Goal: Task Accomplishment & Management: Use online tool/utility

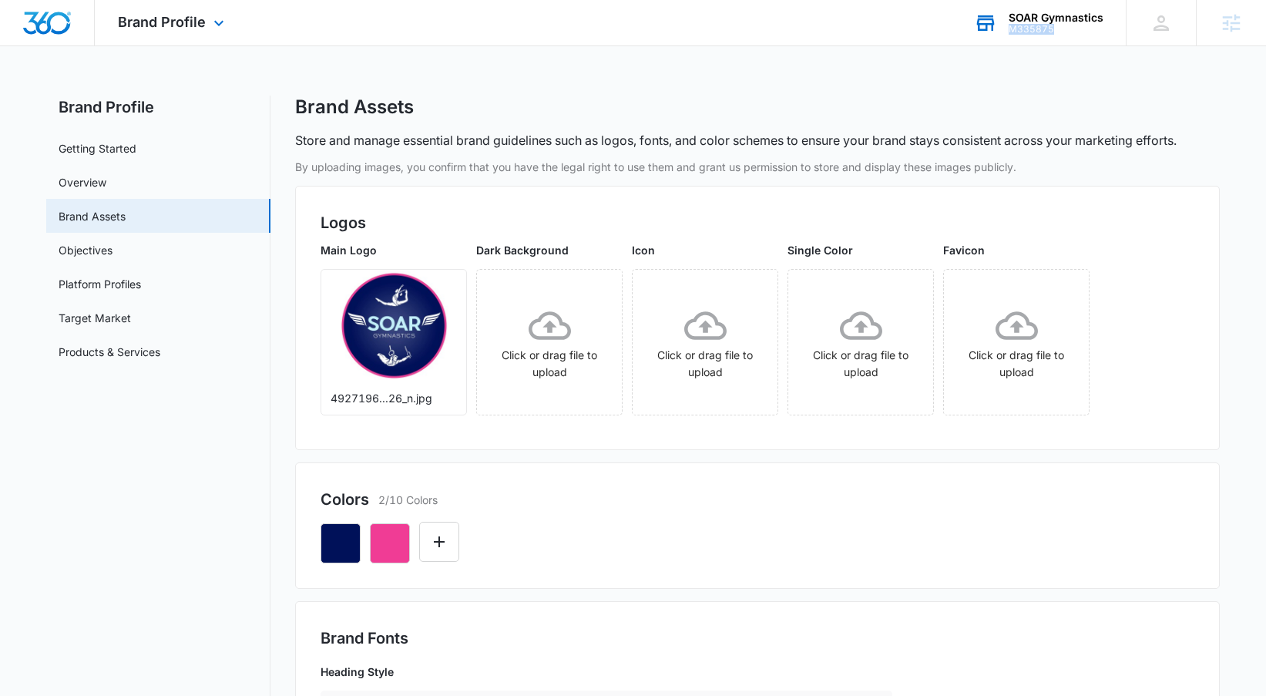
drag, startPoint x: 1056, startPoint y: 27, endPoint x: 1011, endPoint y: 28, distance: 44.7
click at [1011, 28] on div "M335875" at bounding box center [1056, 29] width 95 height 11
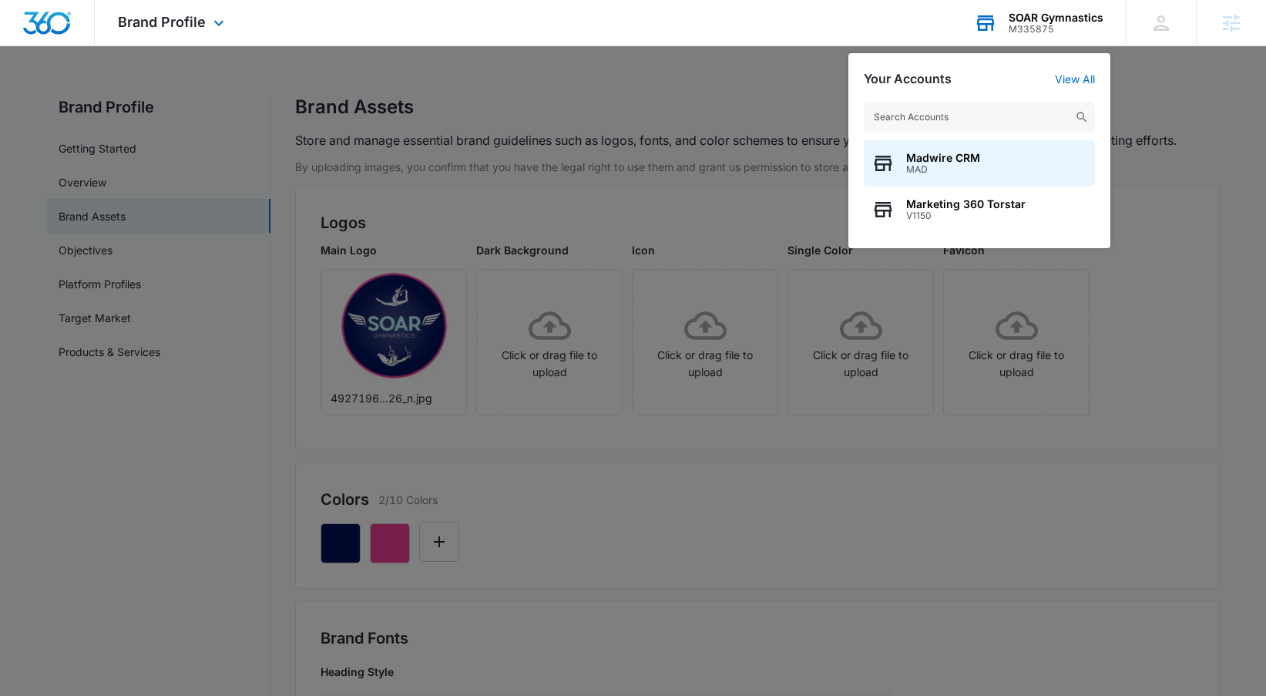
click at [1027, 29] on div "M335875" at bounding box center [1056, 29] width 95 height 11
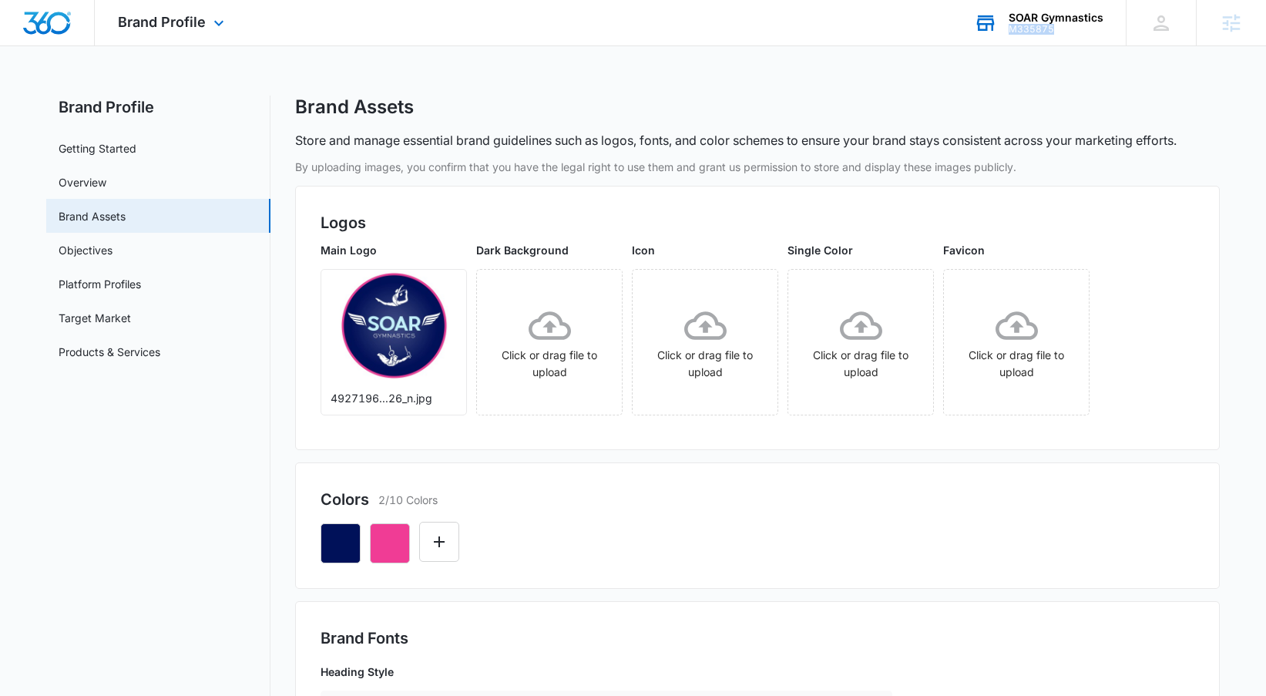
click at [1027, 29] on div "M335875" at bounding box center [1056, 29] width 95 height 11
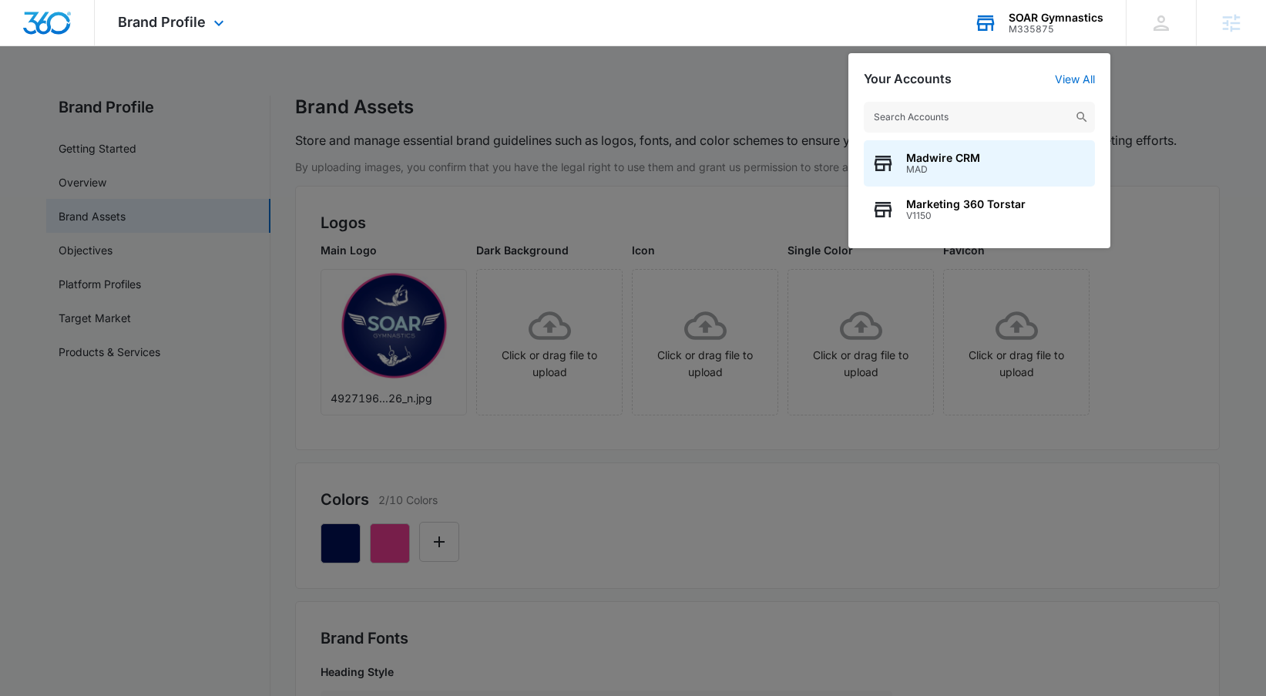
click at [1027, 29] on div "M335875" at bounding box center [1056, 29] width 95 height 11
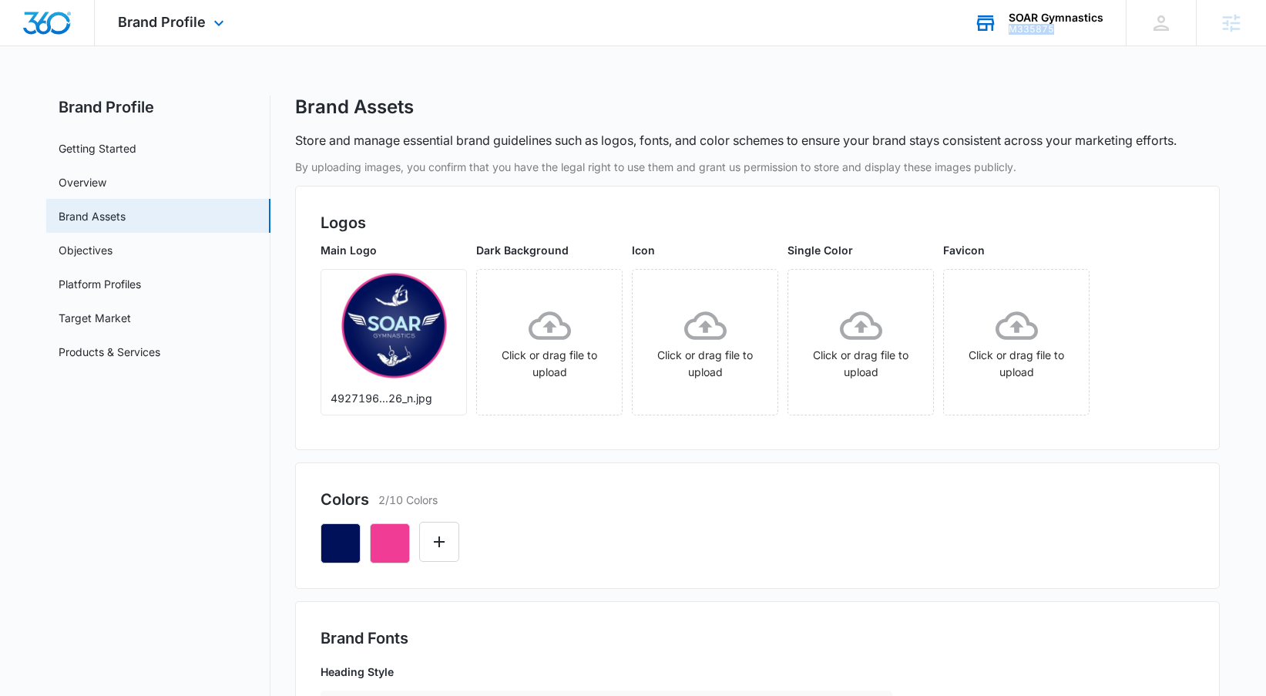
click at [1027, 29] on div "M335875" at bounding box center [1056, 29] width 95 height 11
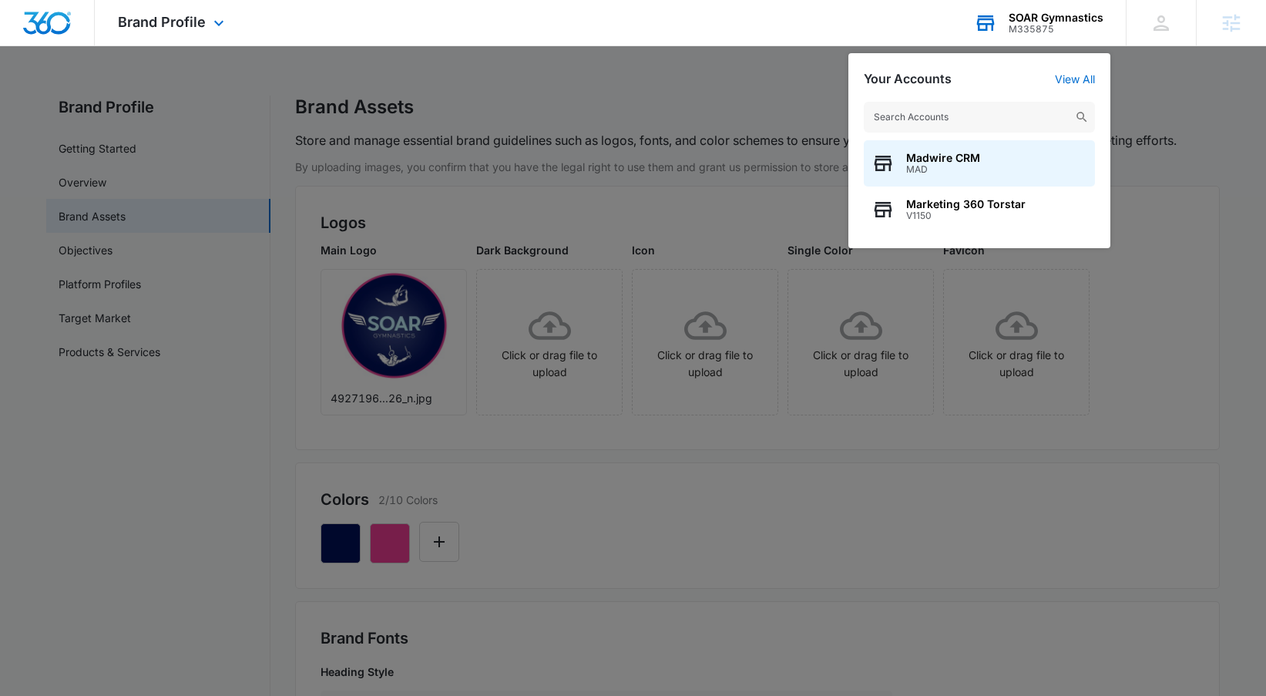
click at [1027, 29] on div "M335875" at bounding box center [1056, 29] width 95 height 11
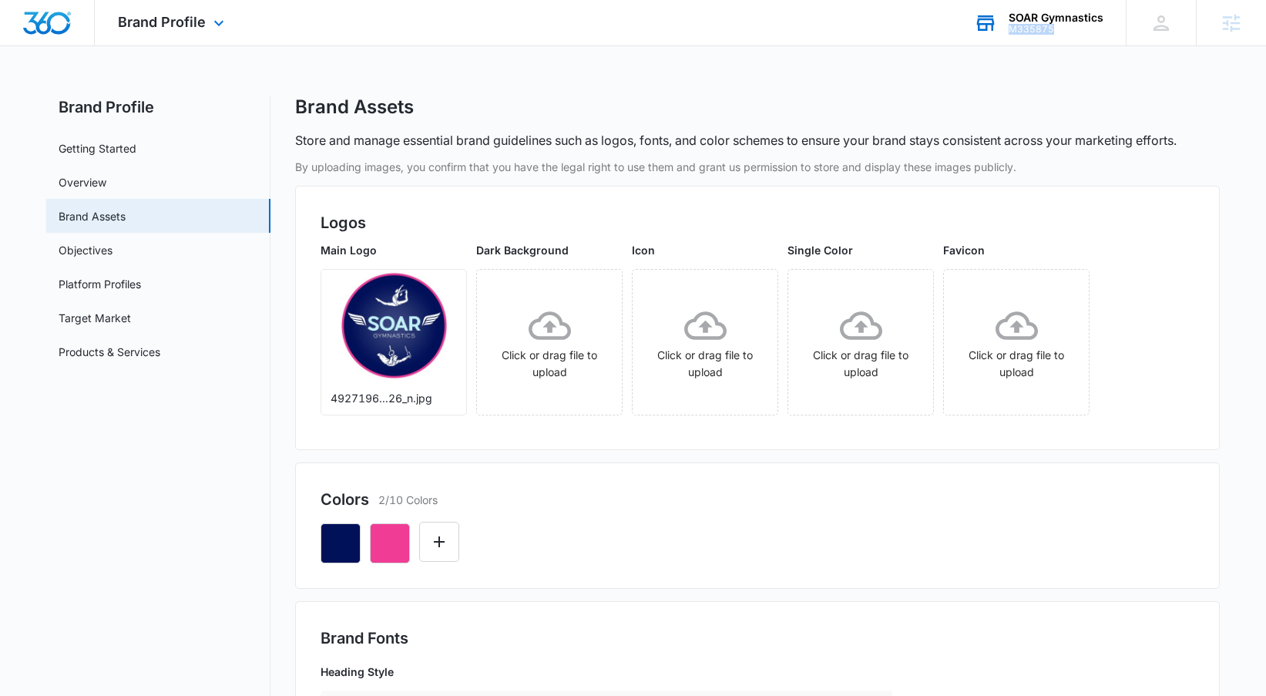
click at [1027, 29] on div "M335875" at bounding box center [1056, 29] width 95 height 11
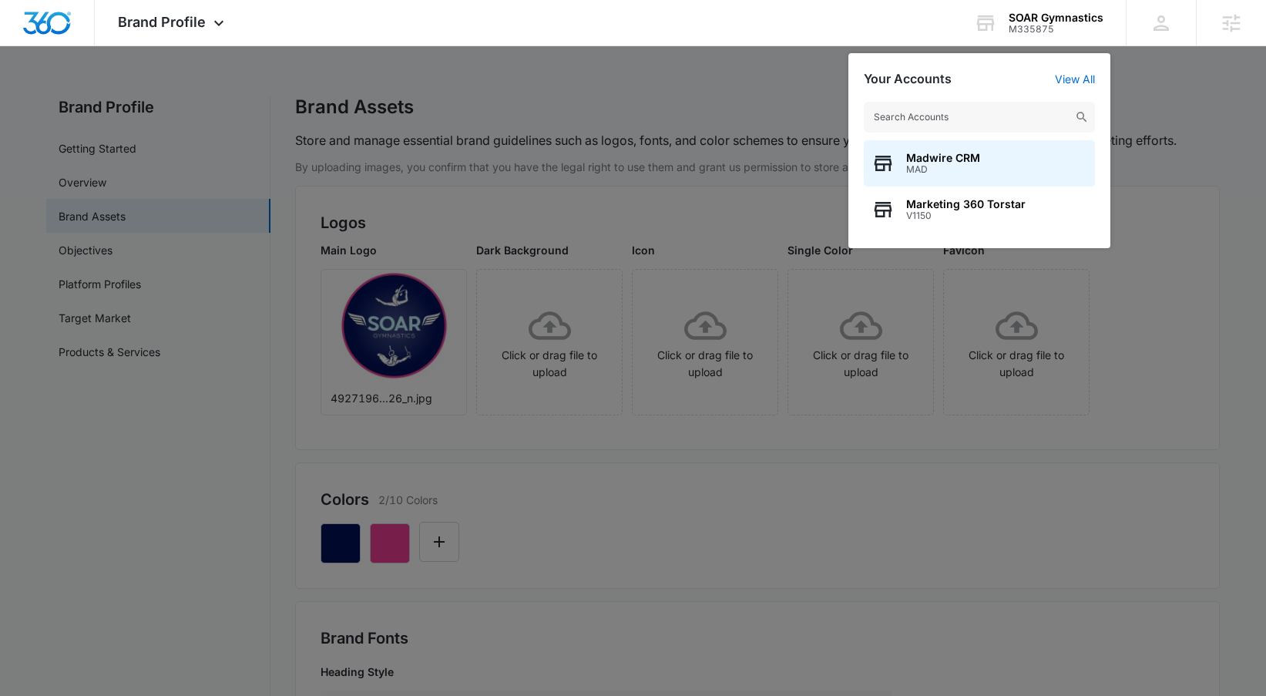
click at [519, 195] on div at bounding box center [633, 348] width 1266 height 696
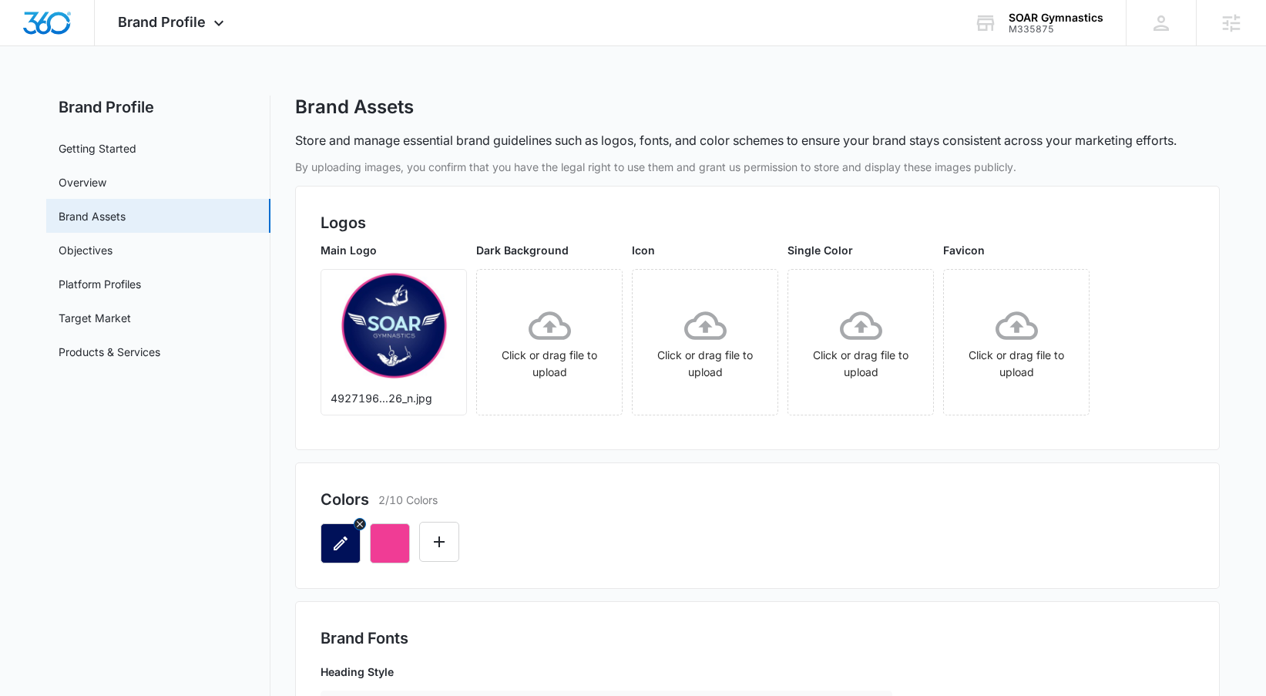
click at [342, 546] on icon "button" at bounding box center [340, 543] width 18 height 18
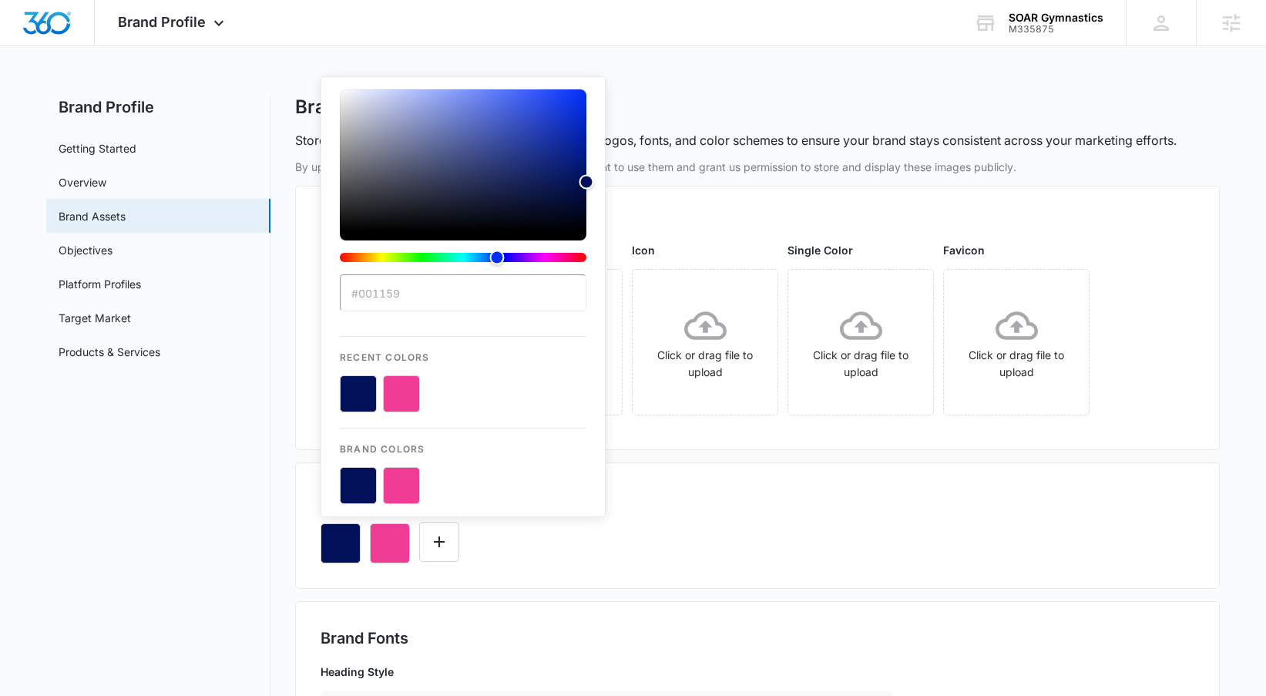
click at [408, 405] on button "color-picker-container" at bounding box center [401, 393] width 37 height 37
click at [407, 388] on button "color-picker-container" at bounding box center [401, 393] width 37 height 37
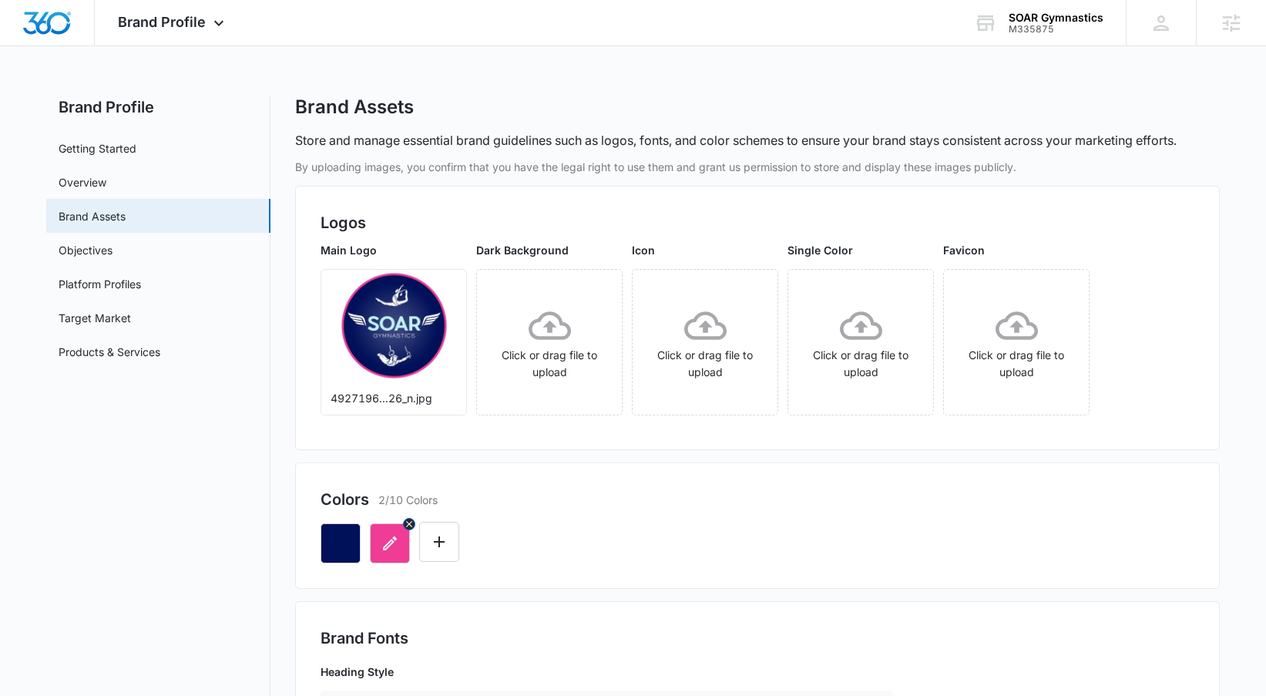
click at [385, 537] on icon "button" at bounding box center [390, 543] width 18 height 18
click at [587, 22] on div "Brand Profile Apps Reputation Websites Forms CRM Email Social Content Ads Intel…" at bounding box center [633, 23] width 1266 height 46
click at [225, 26] on icon at bounding box center [219, 27] width 18 height 18
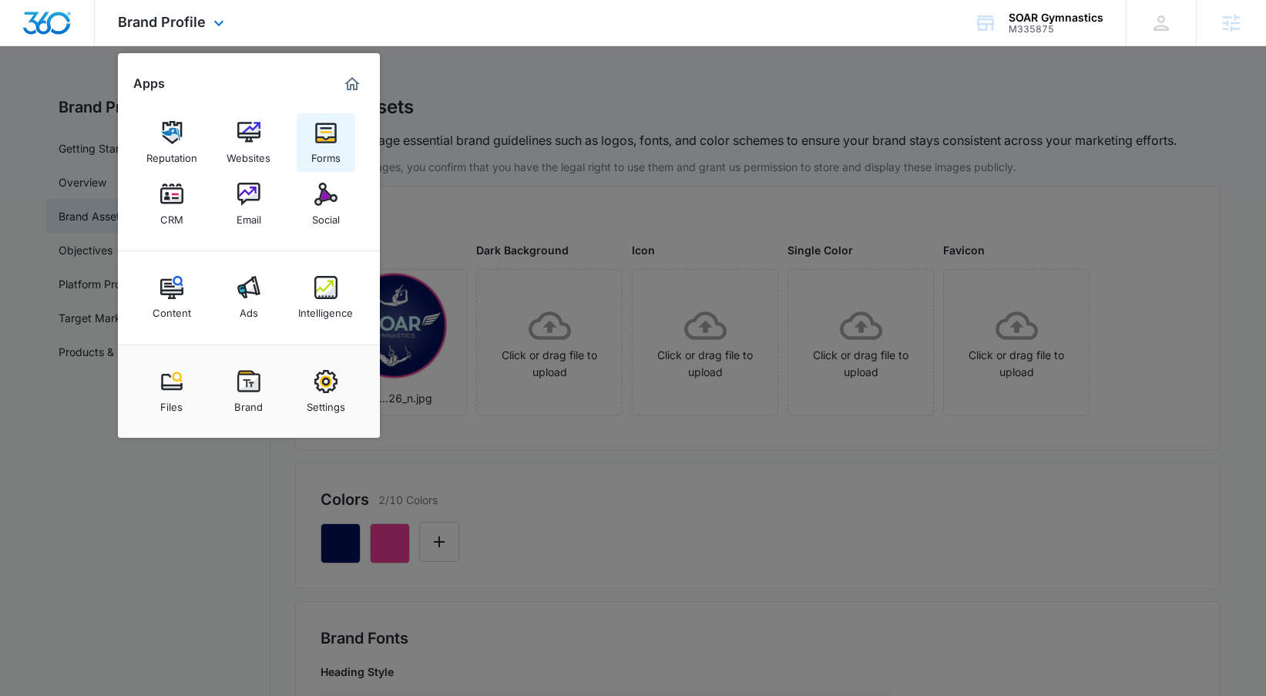
click at [315, 140] on img at bounding box center [325, 132] width 23 height 23
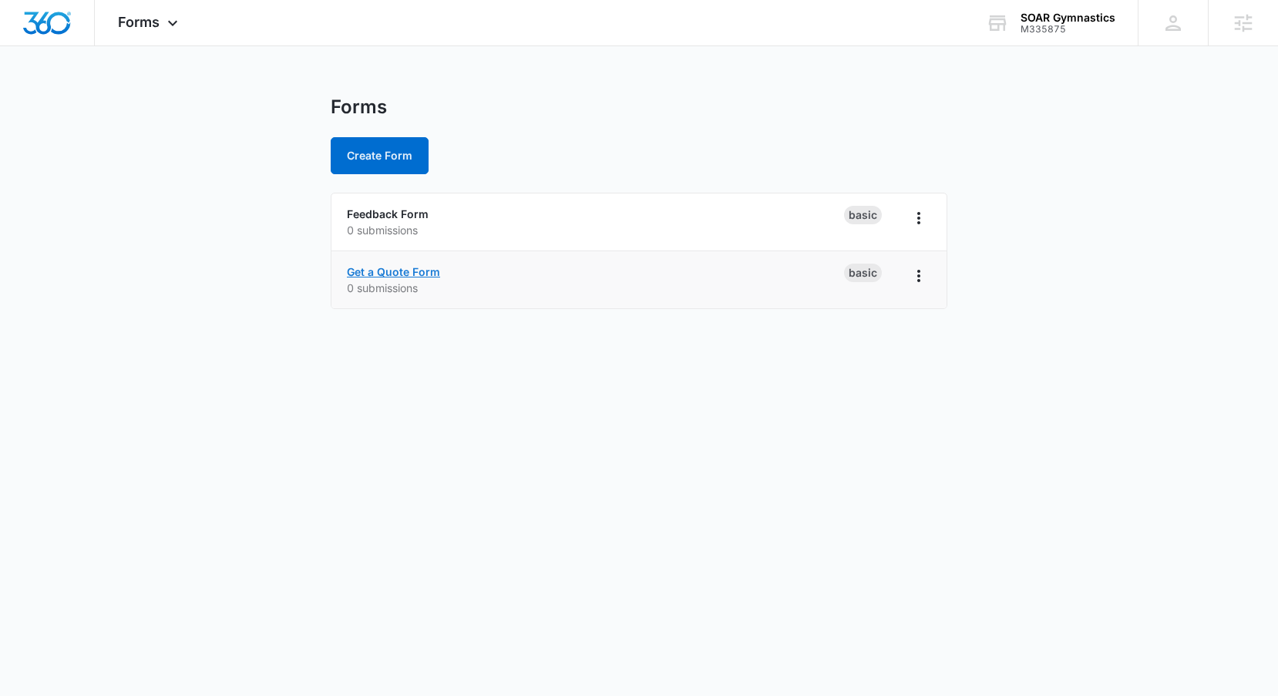
click at [409, 276] on link "Get a Quote Form" at bounding box center [393, 271] width 93 height 13
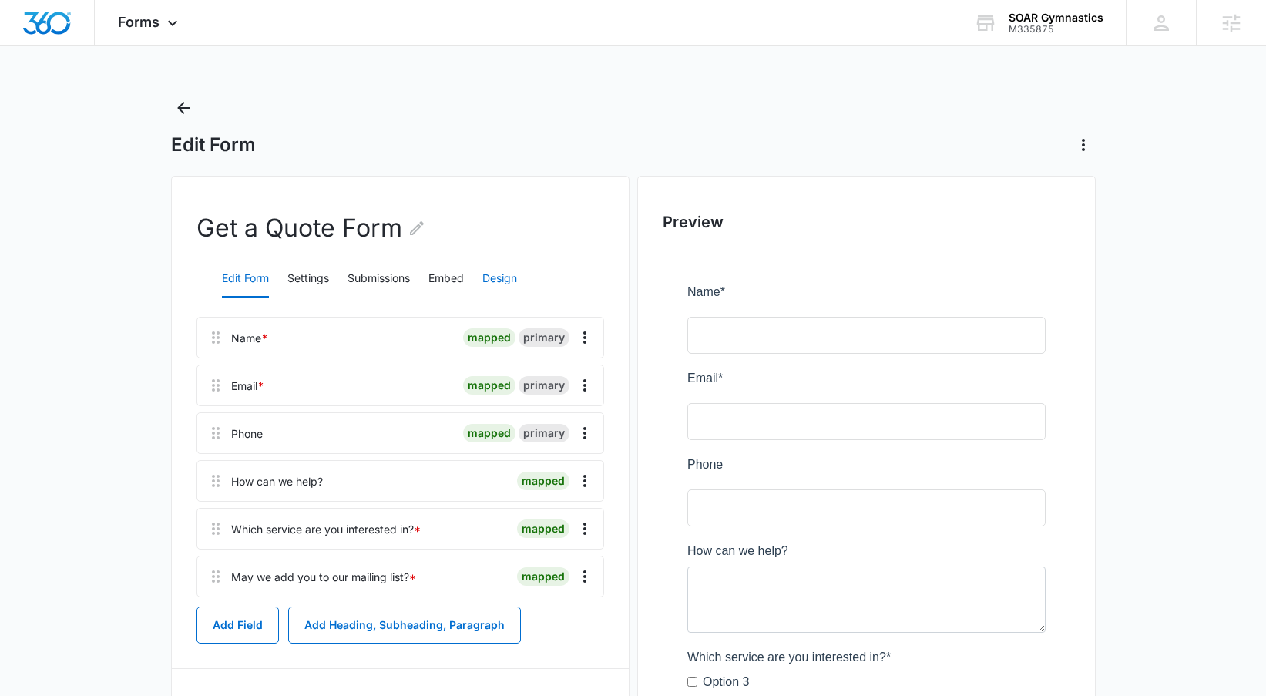
click at [513, 277] on button "Design" at bounding box center [499, 278] width 35 height 37
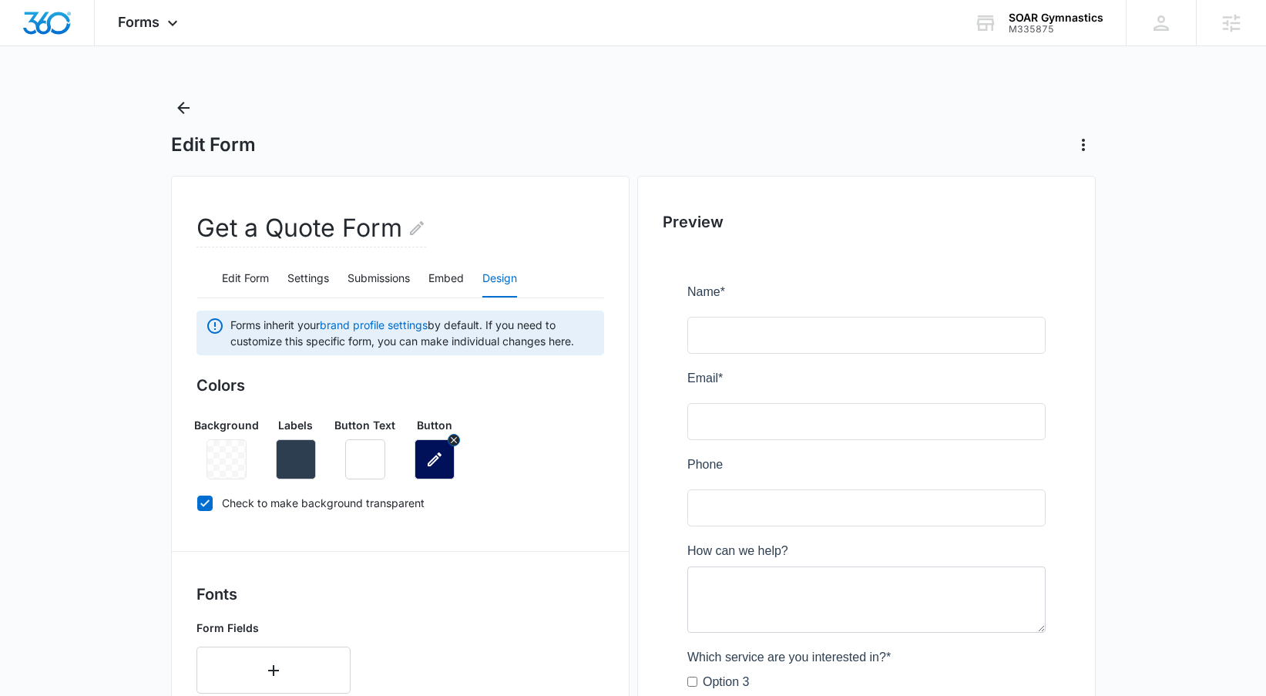
click at [429, 454] on icon "button" at bounding box center [434, 459] width 18 height 18
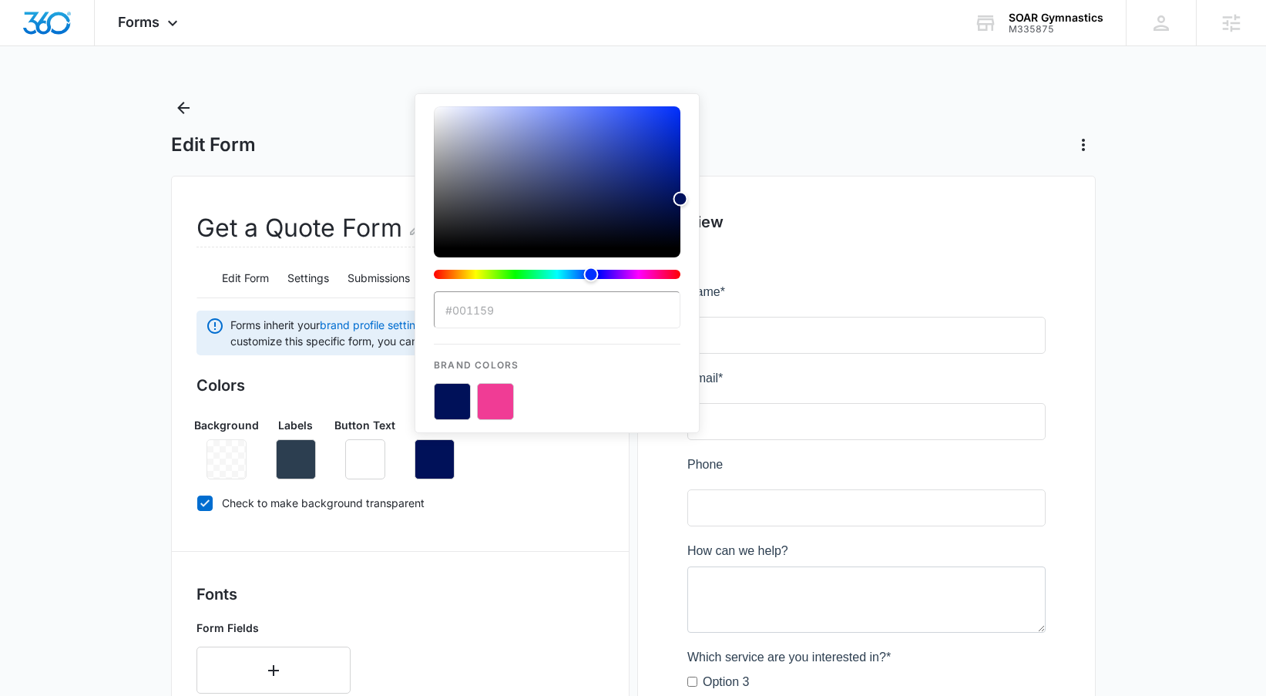
click at [484, 386] on button "color-picker-container" at bounding box center [495, 401] width 37 height 37
type input "#F03C95"
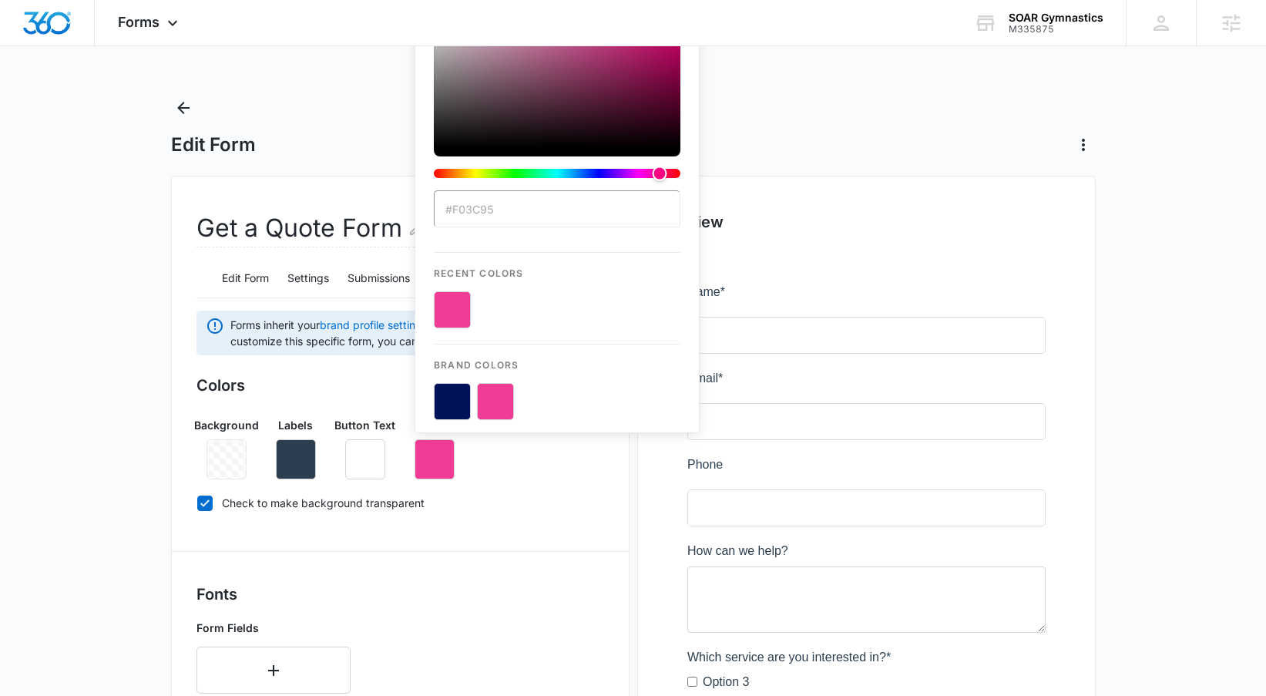
click at [346, 389] on h3 "Colors" at bounding box center [401, 385] width 408 height 23
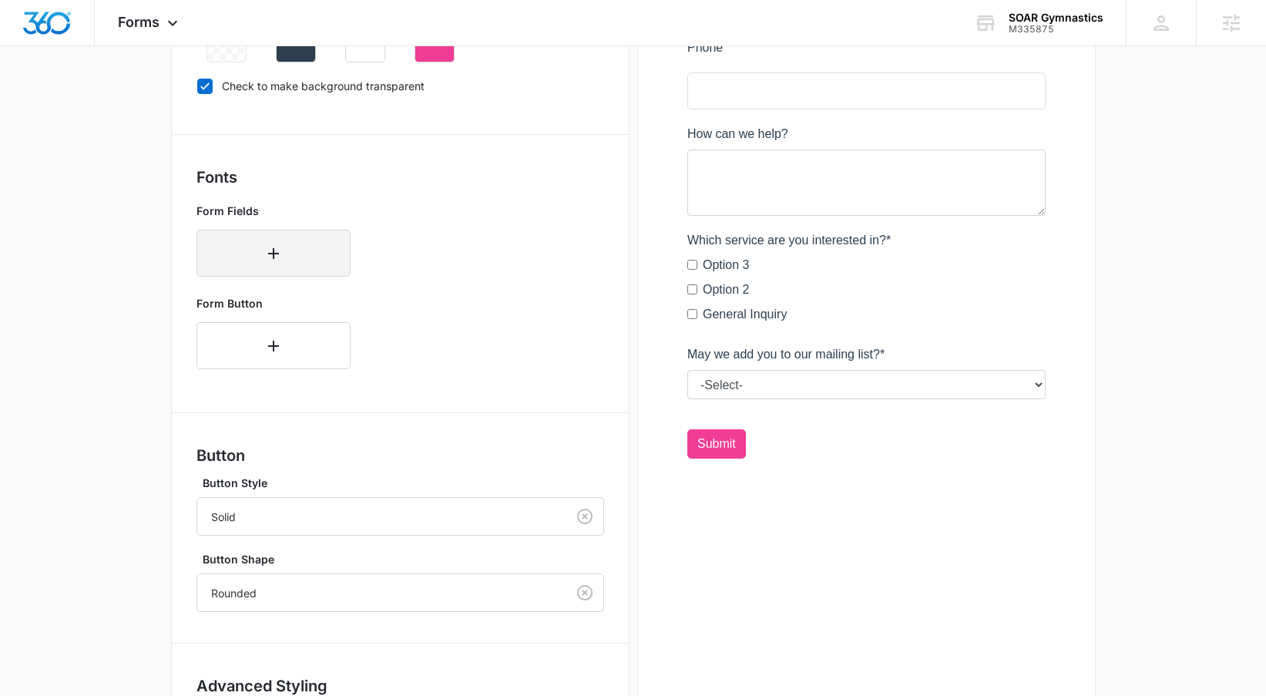
scroll to position [554, 0]
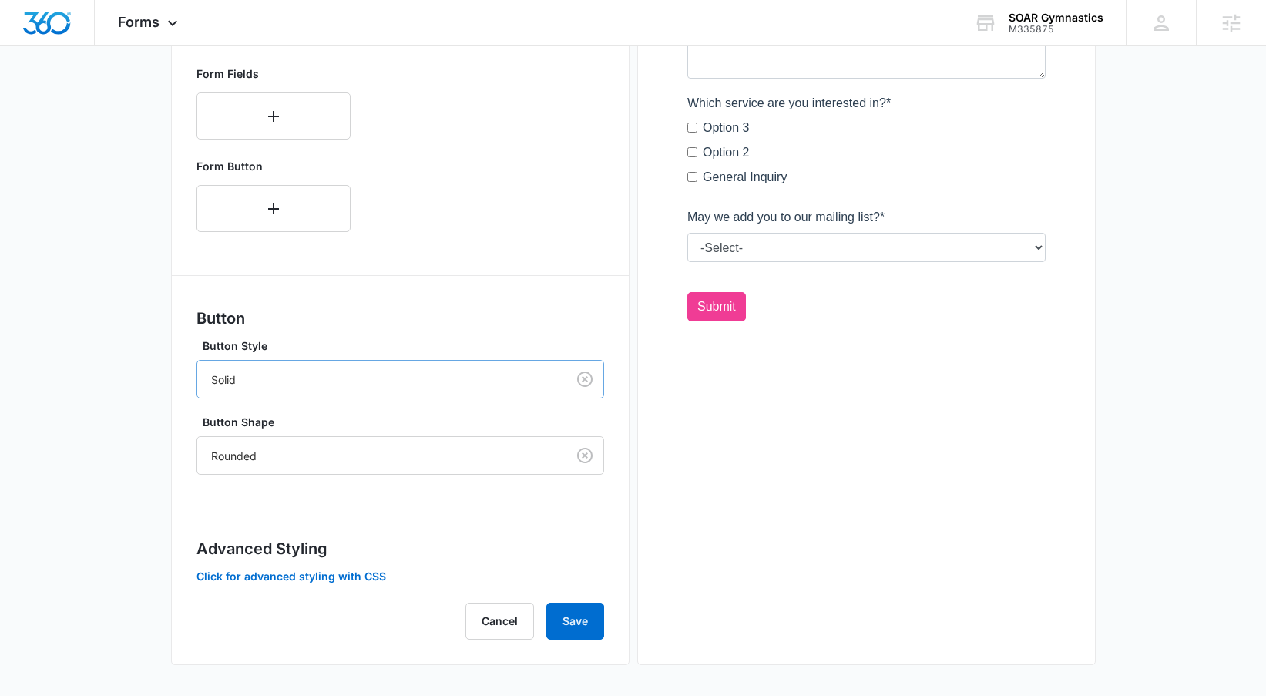
click at [338, 385] on div at bounding box center [378, 379] width 335 height 19
click at [338, 433] on div "Button Shape Rounded" at bounding box center [401, 444] width 408 height 61
click at [339, 448] on div at bounding box center [378, 455] width 335 height 19
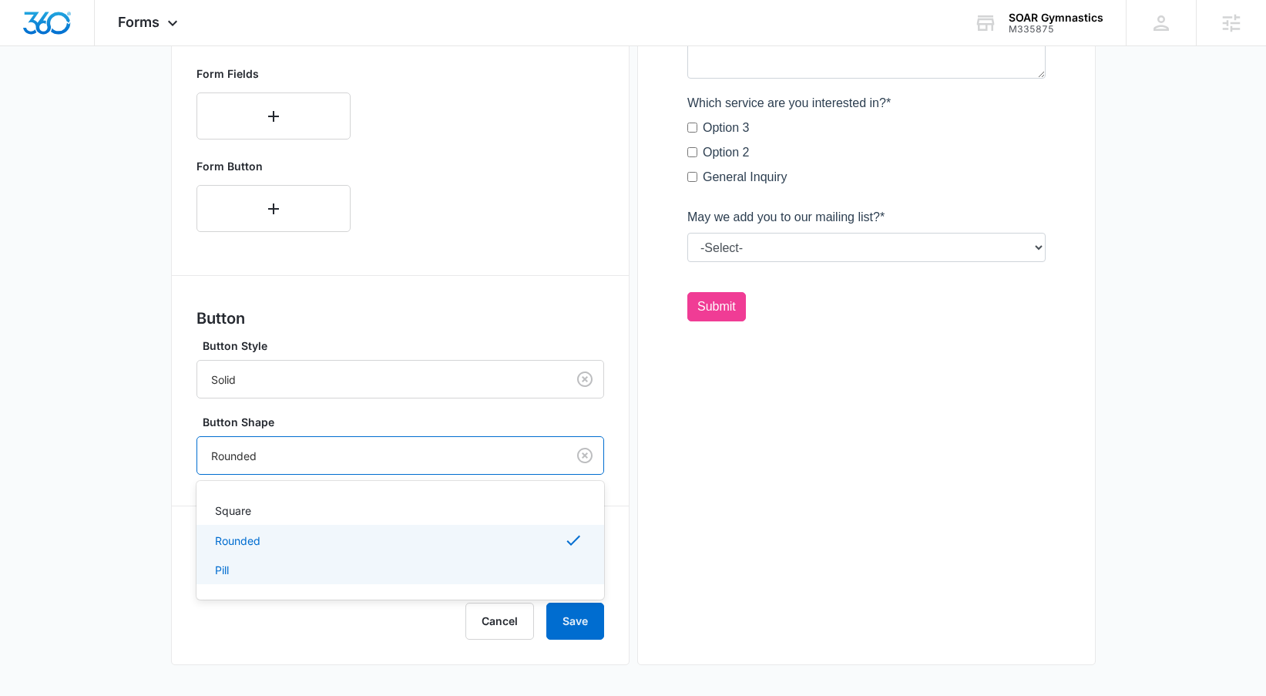
click at [327, 563] on div "Pill" at bounding box center [399, 570] width 368 height 16
click at [324, 458] on div at bounding box center [378, 455] width 335 height 19
click at [324, 528] on div "Rounded" at bounding box center [401, 539] width 408 height 29
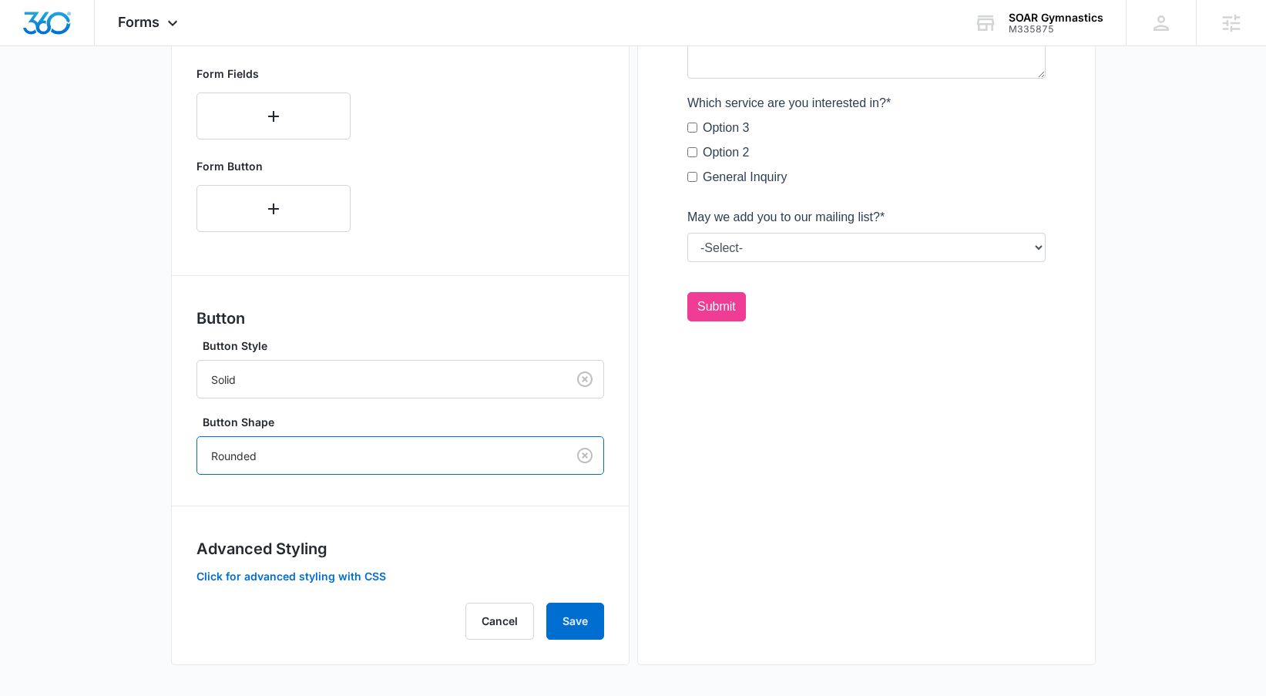
click at [324, 462] on div at bounding box center [378, 455] width 335 height 19
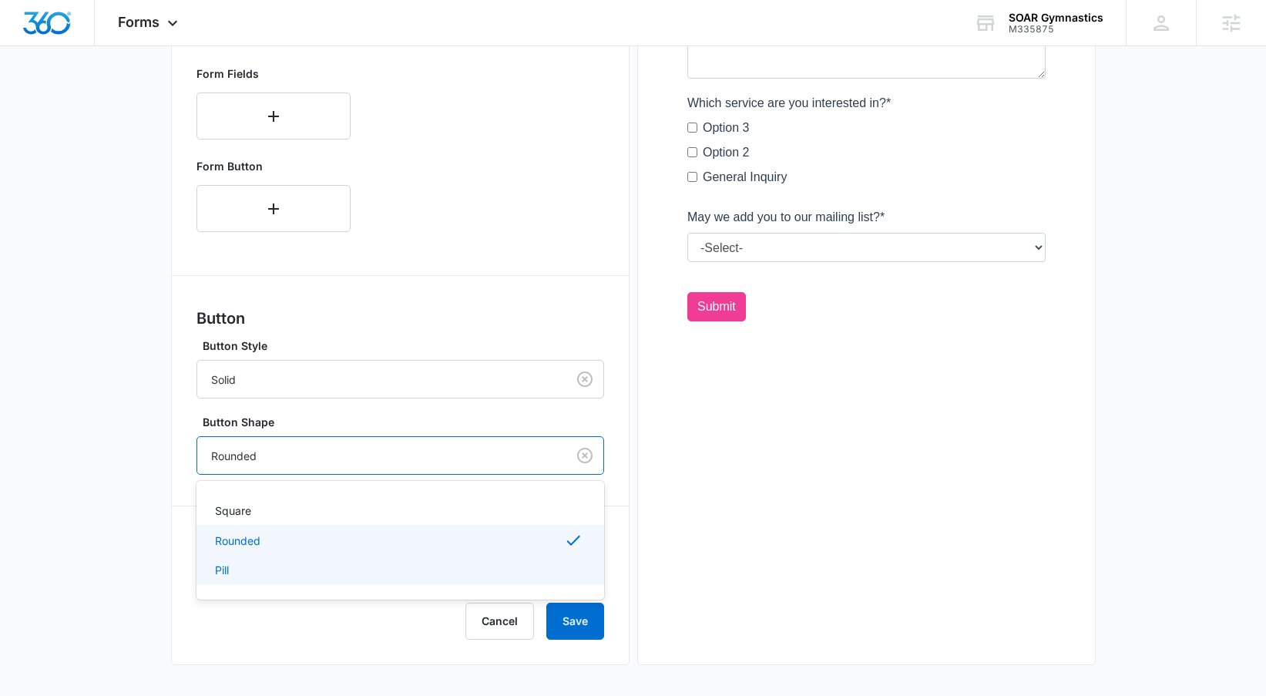
click at [325, 571] on div "Pill" at bounding box center [399, 570] width 368 height 16
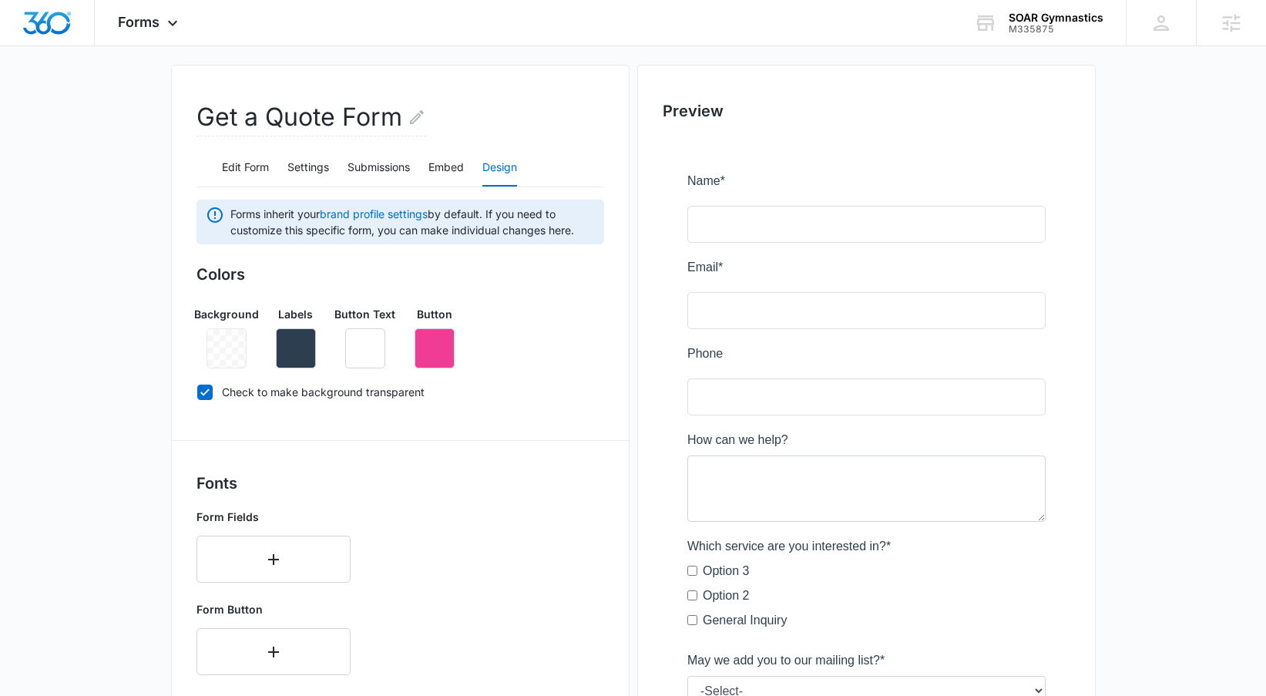
scroll to position [118, 0]
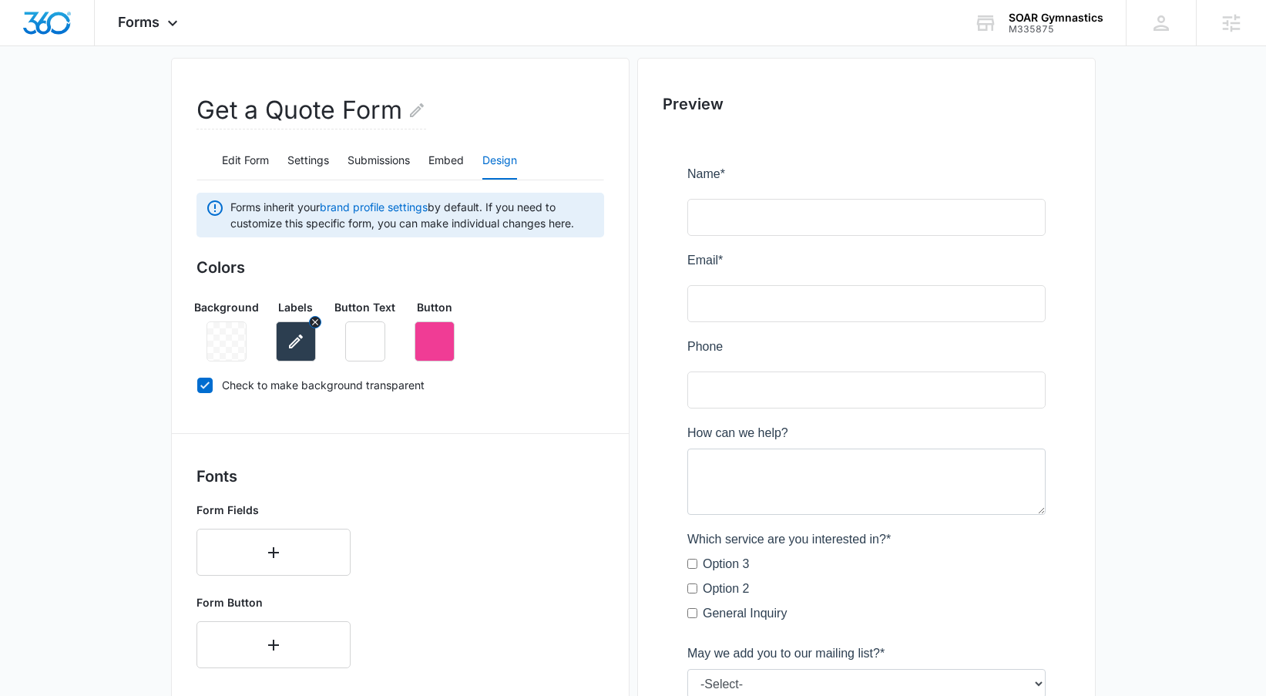
click at [300, 358] on button "button" at bounding box center [296, 341] width 40 height 40
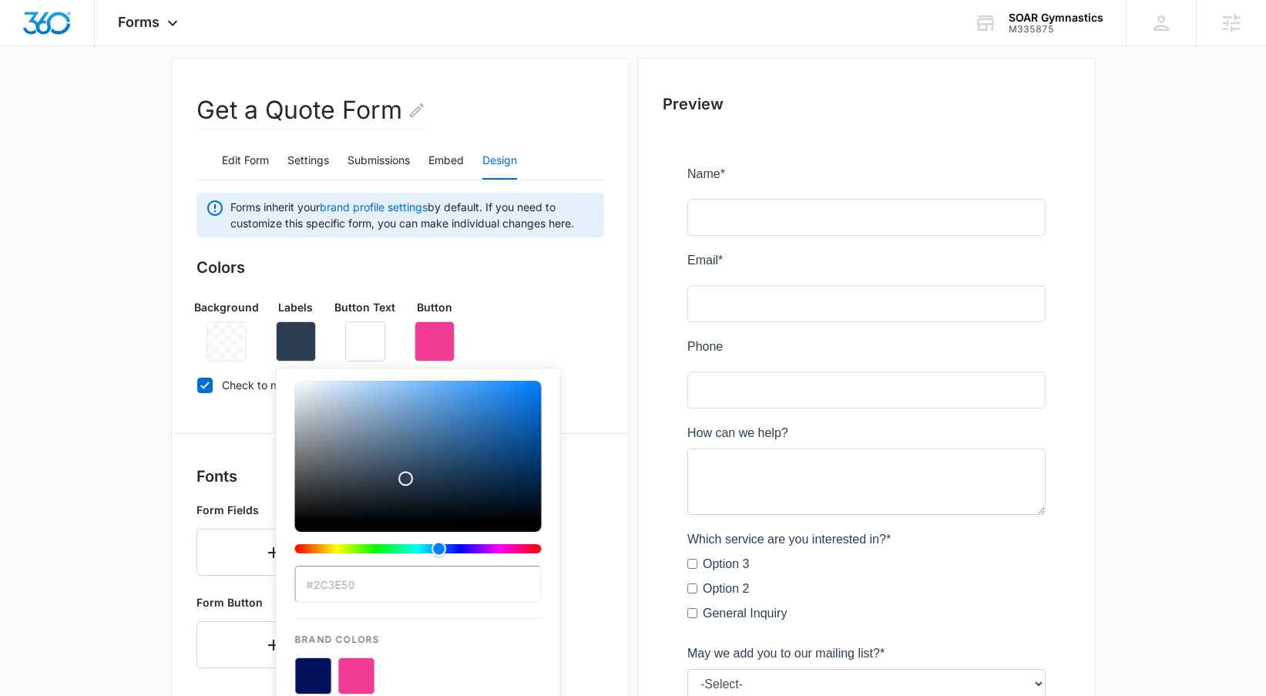
click at [317, 670] on button "color-picker-container" at bounding box center [313, 675] width 37 height 37
type input "#001159"
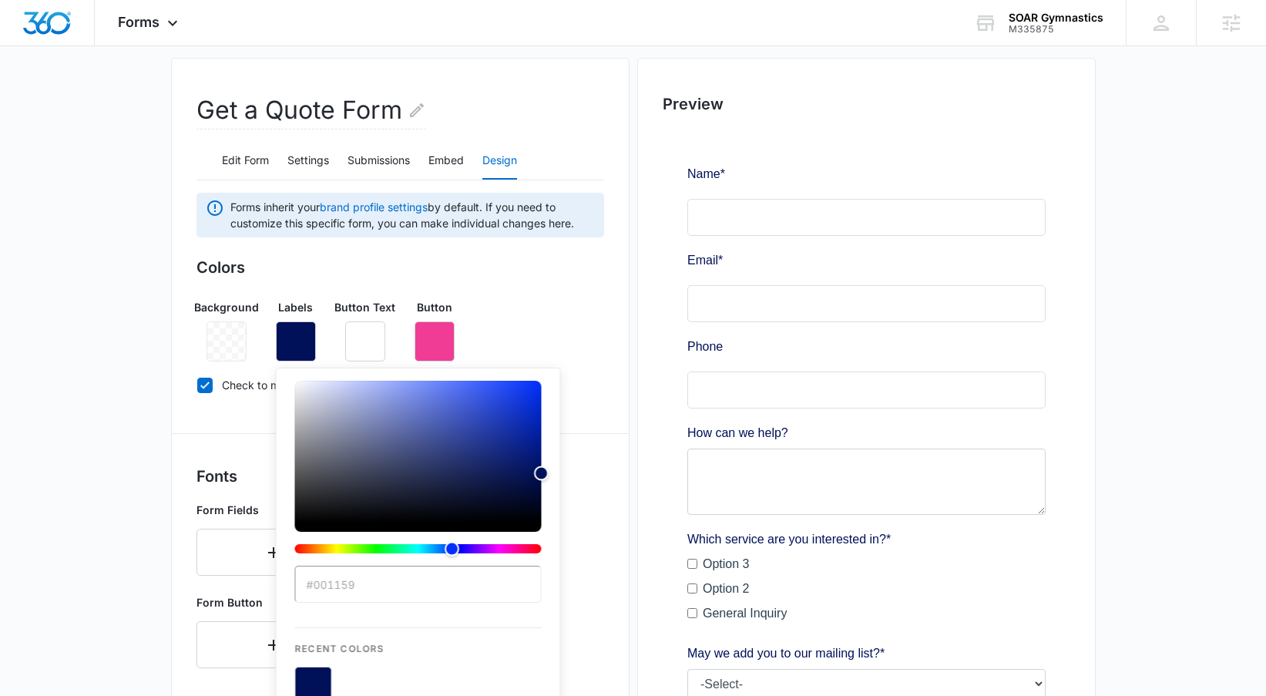
click at [535, 342] on div "Background Labels #001159 Recent Colors Brand Colors Button Text Button" at bounding box center [401, 324] width 408 height 75
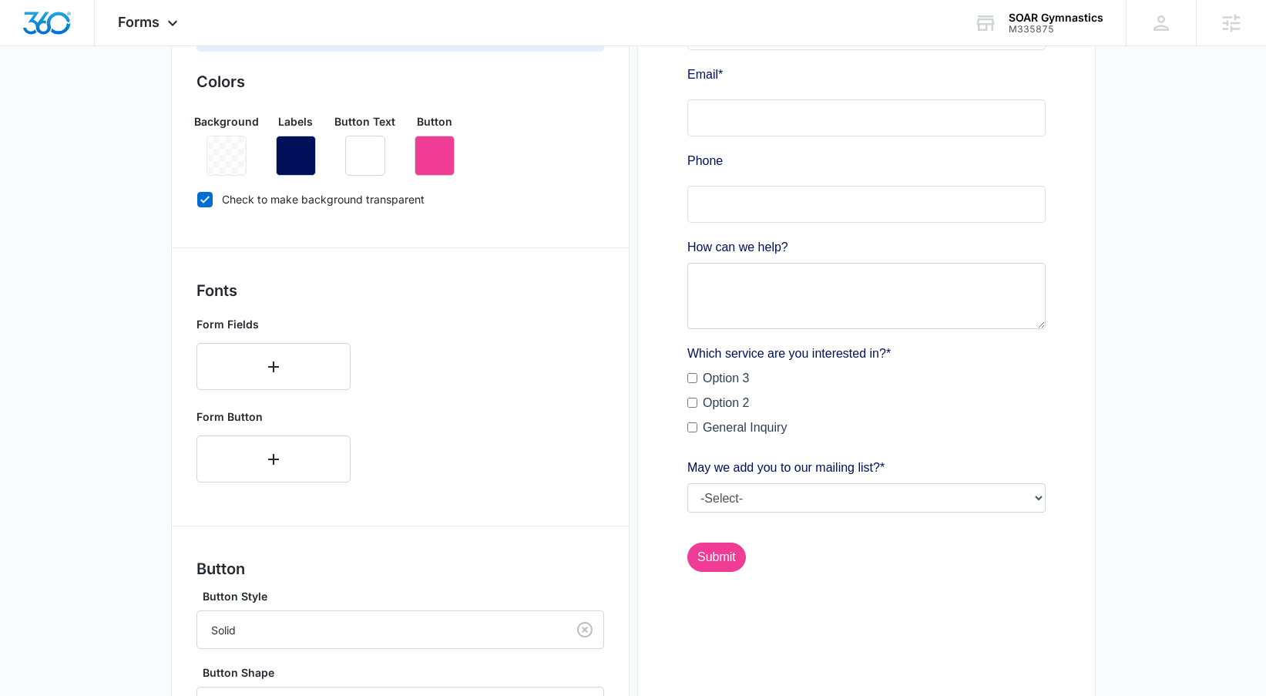
scroll to position [554, 0]
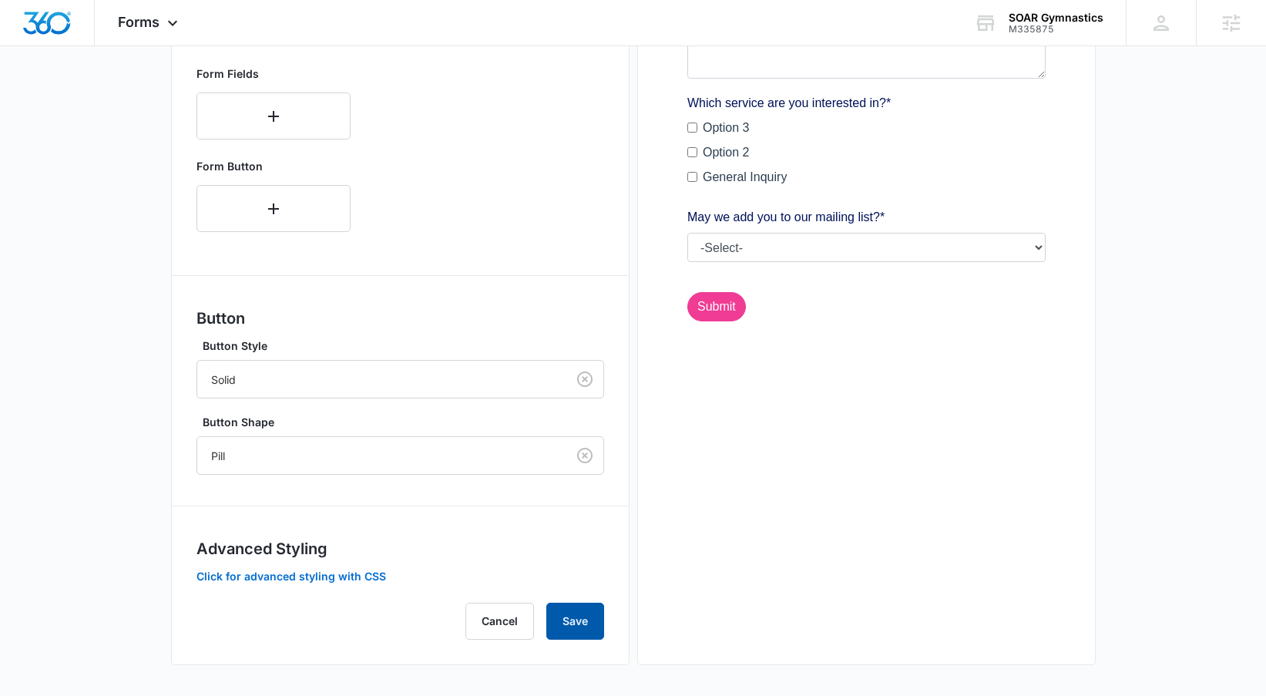
click at [578, 624] on button "Save" at bounding box center [575, 621] width 58 height 37
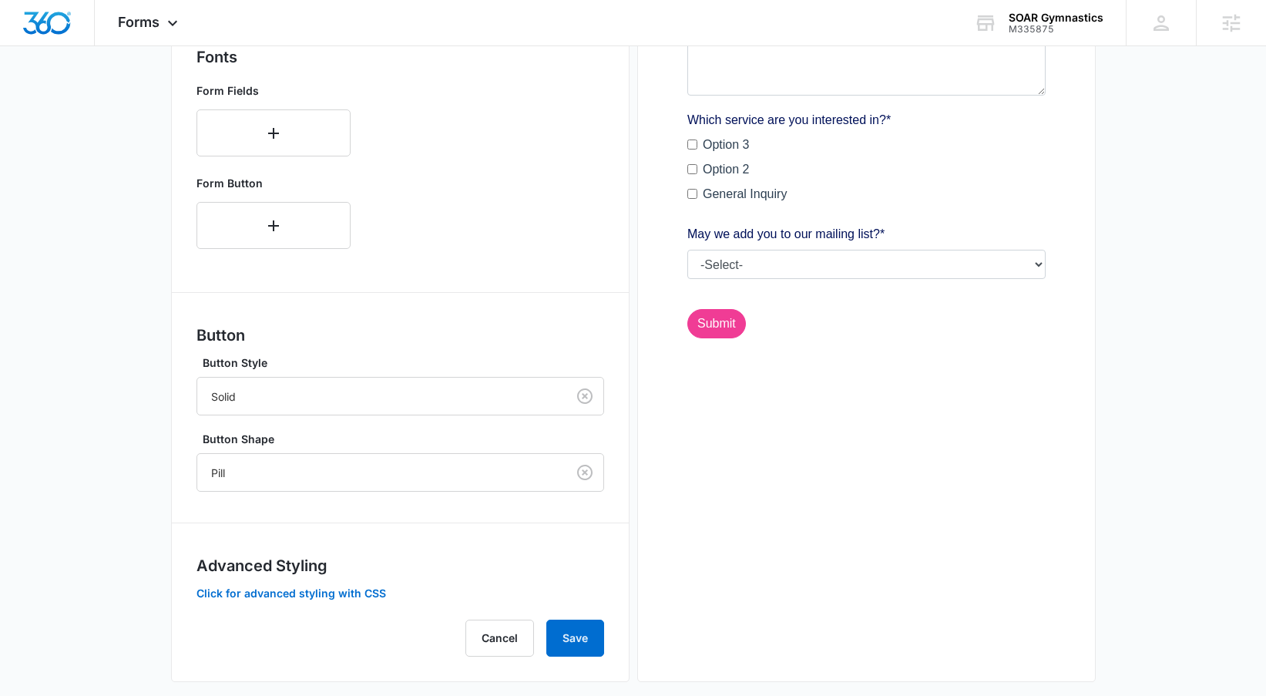
scroll to position [0, 0]
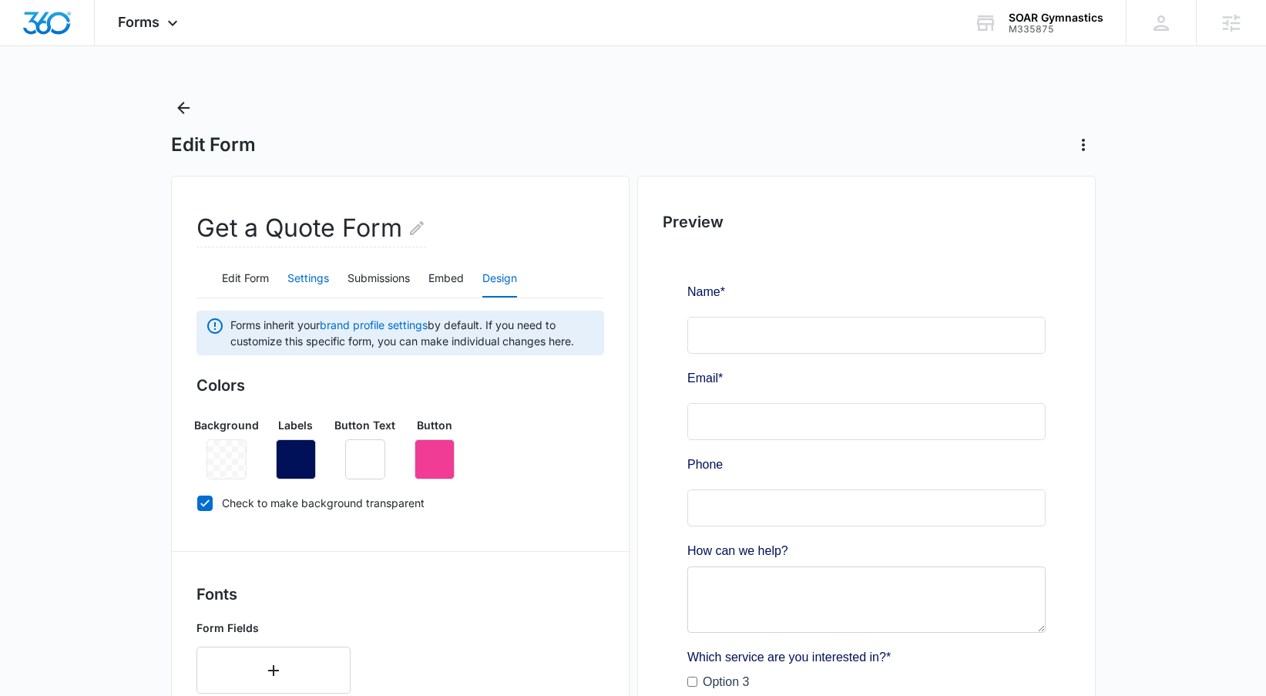
click at [323, 281] on button "Settings" at bounding box center [308, 278] width 42 height 37
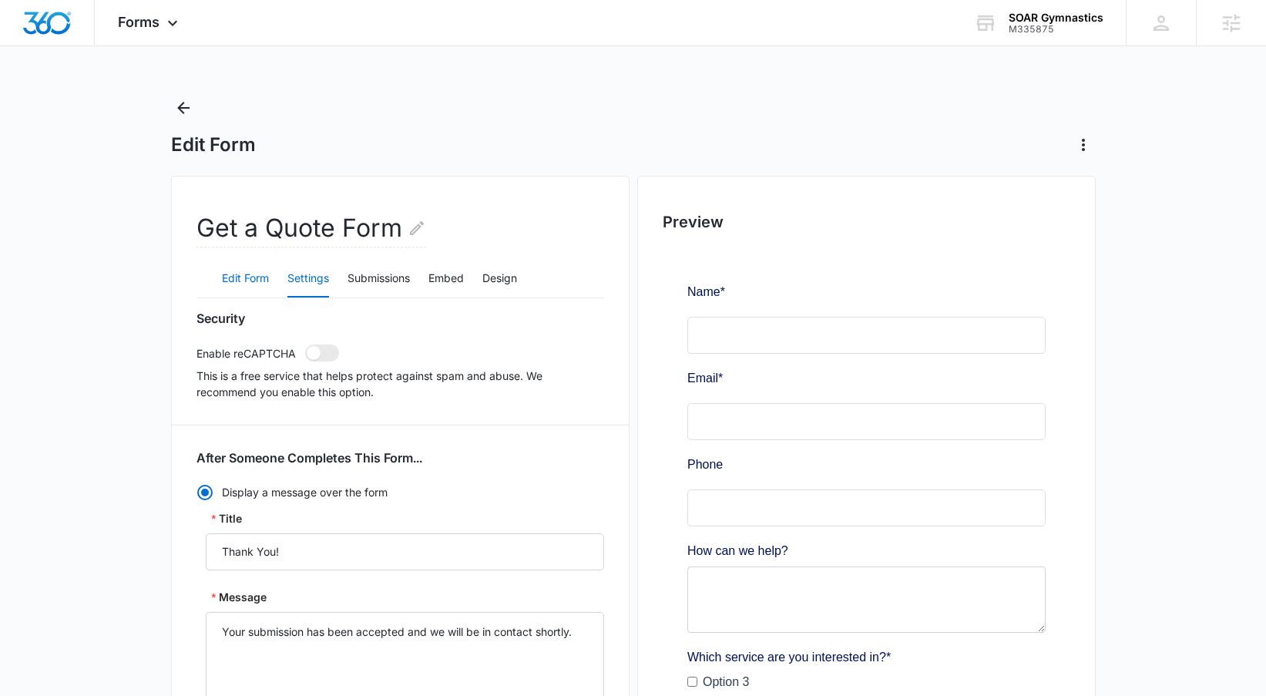
click at [250, 280] on button "Edit Form" at bounding box center [245, 278] width 47 height 37
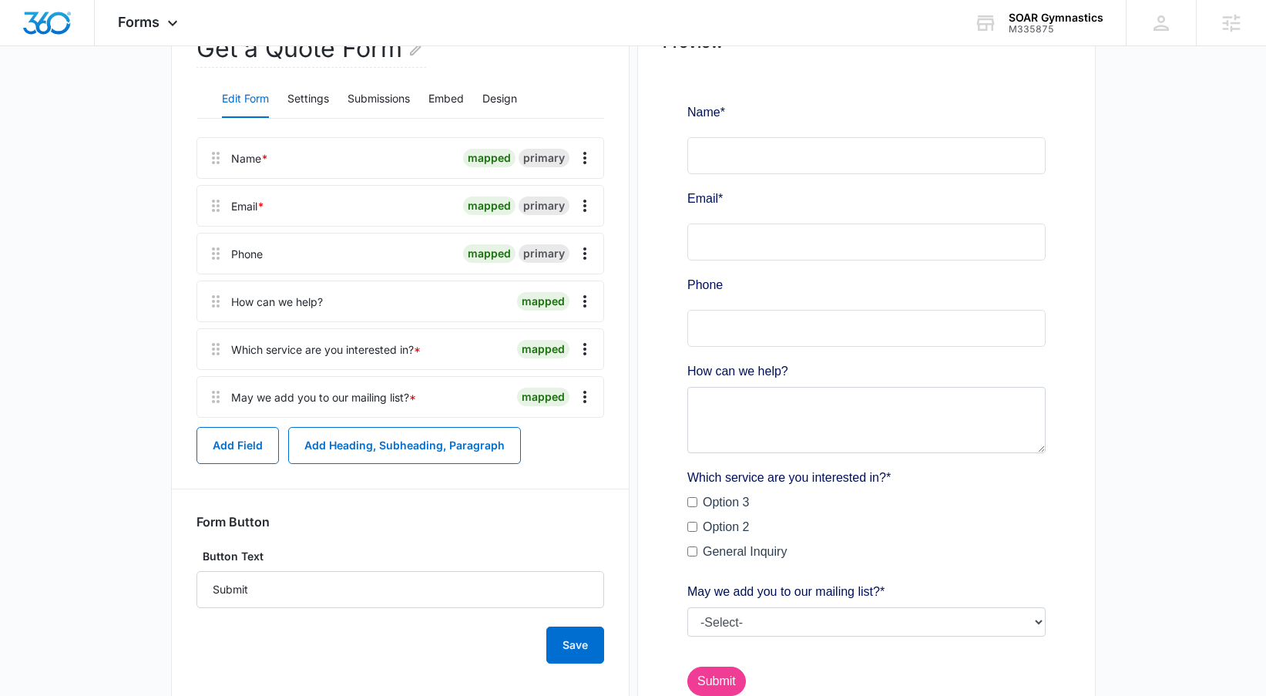
scroll to position [183, 0]
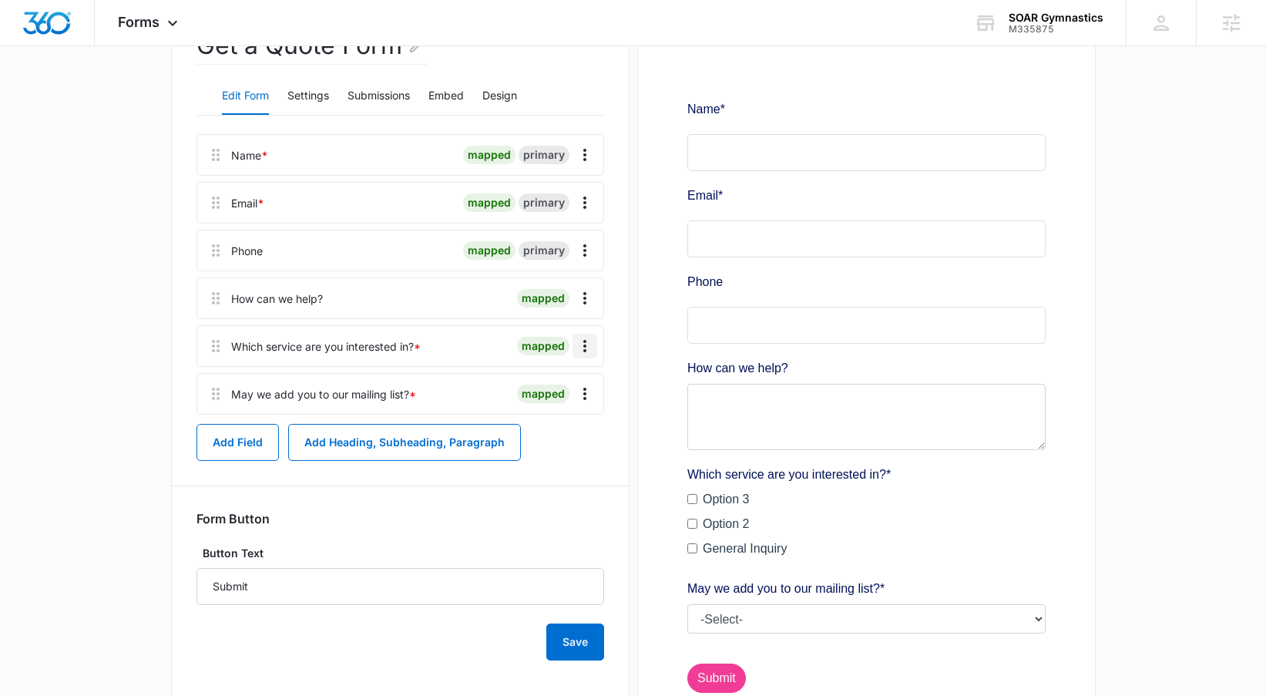
click at [581, 348] on icon "Overflow Menu" at bounding box center [585, 346] width 18 height 18
click at [323, 344] on div "Which service are you interested in? *" at bounding box center [326, 346] width 190 height 16
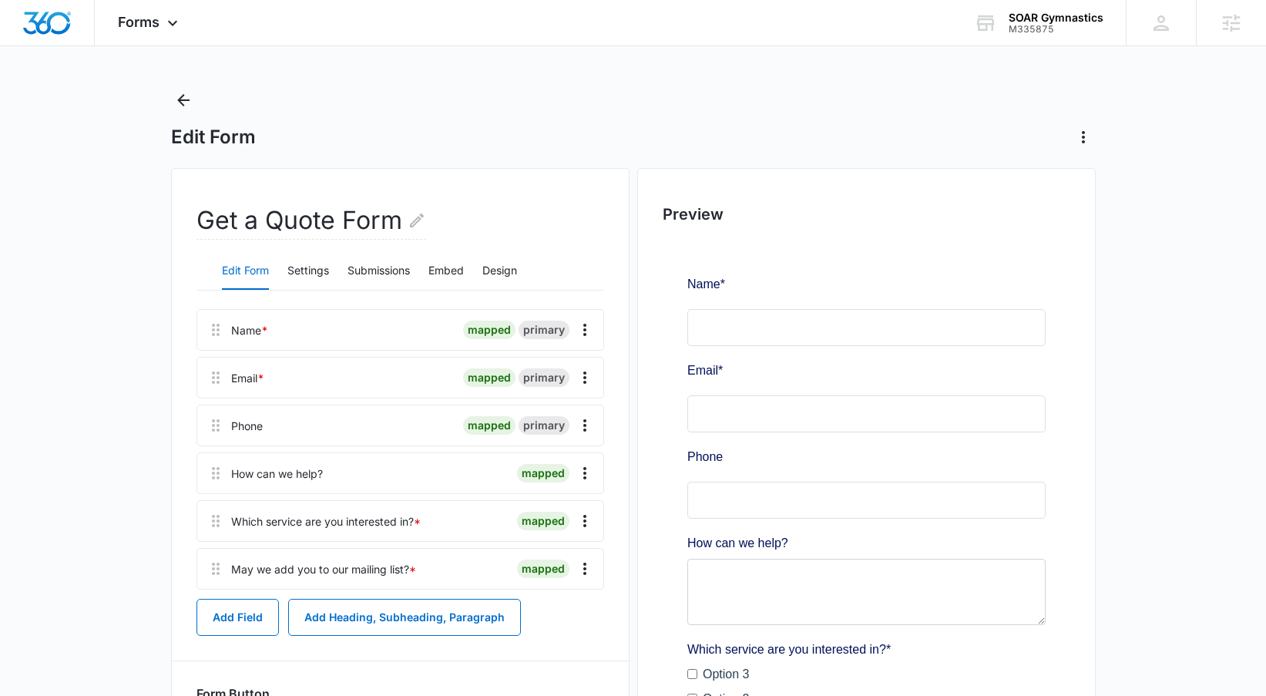
scroll to position [0, 0]
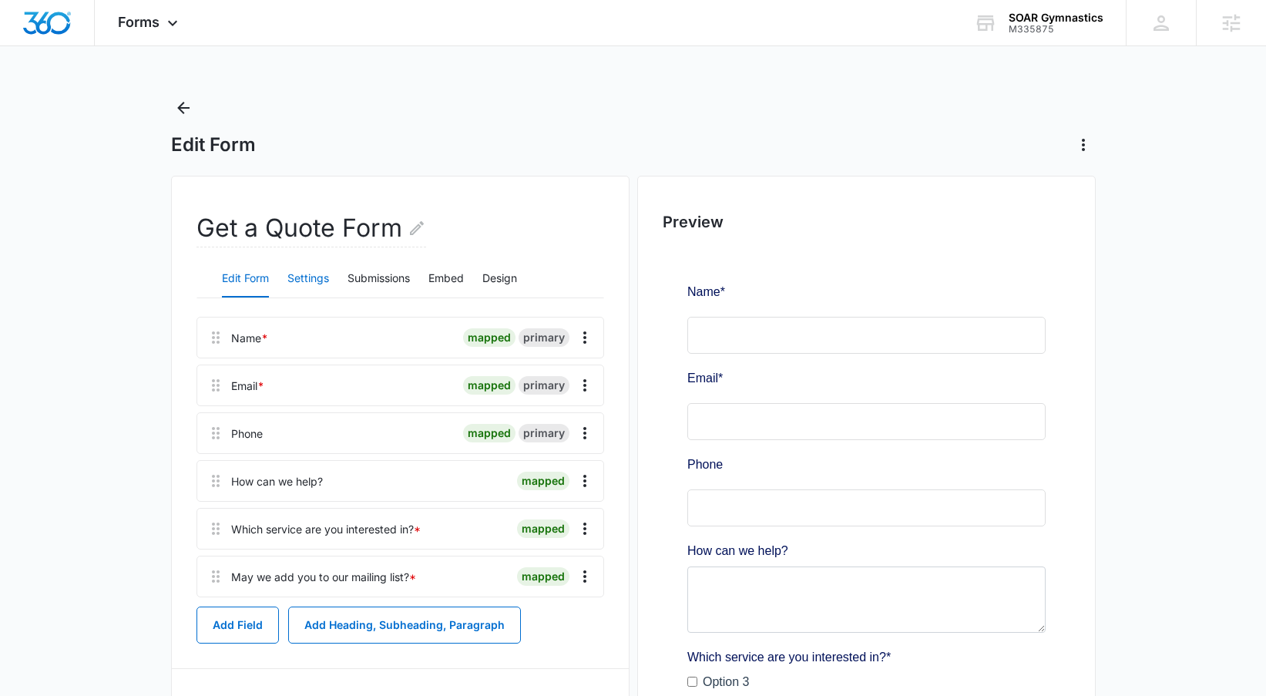
click at [292, 264] on button "Settings" at bounding box center [308, 278] width 42 height 37
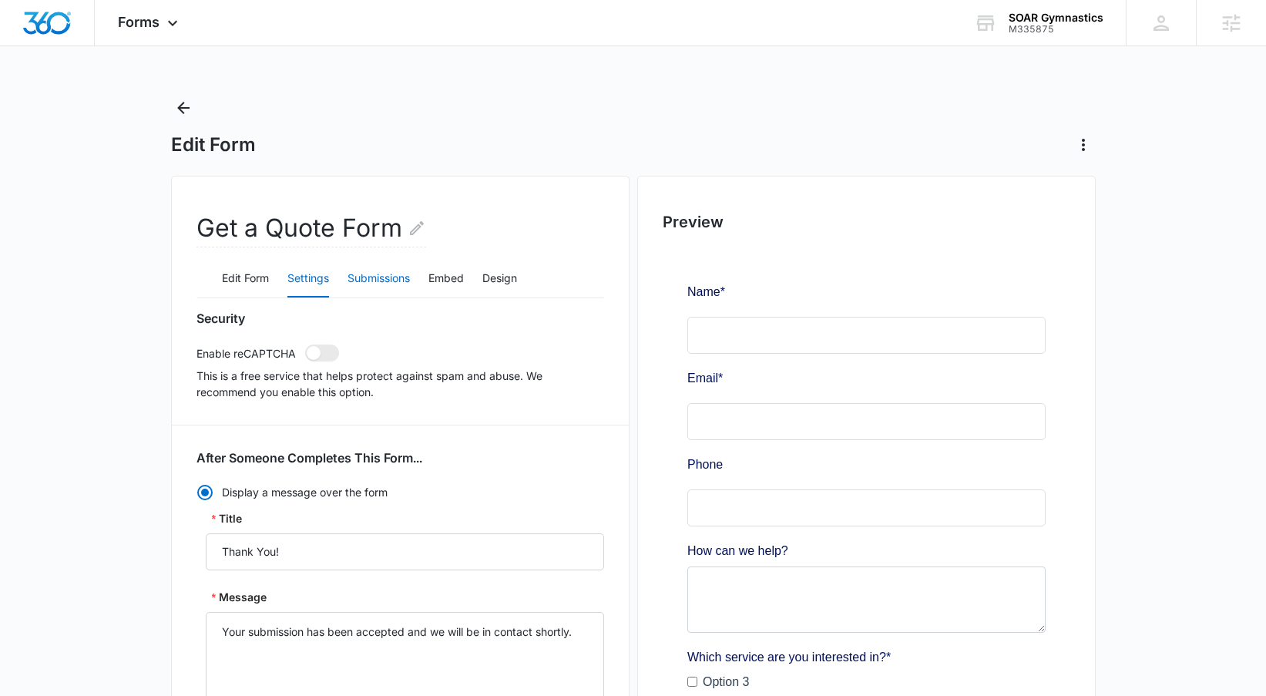
click at [394, 281] on button "Submissions" at bounding box center [379, 278] width 62 height 37
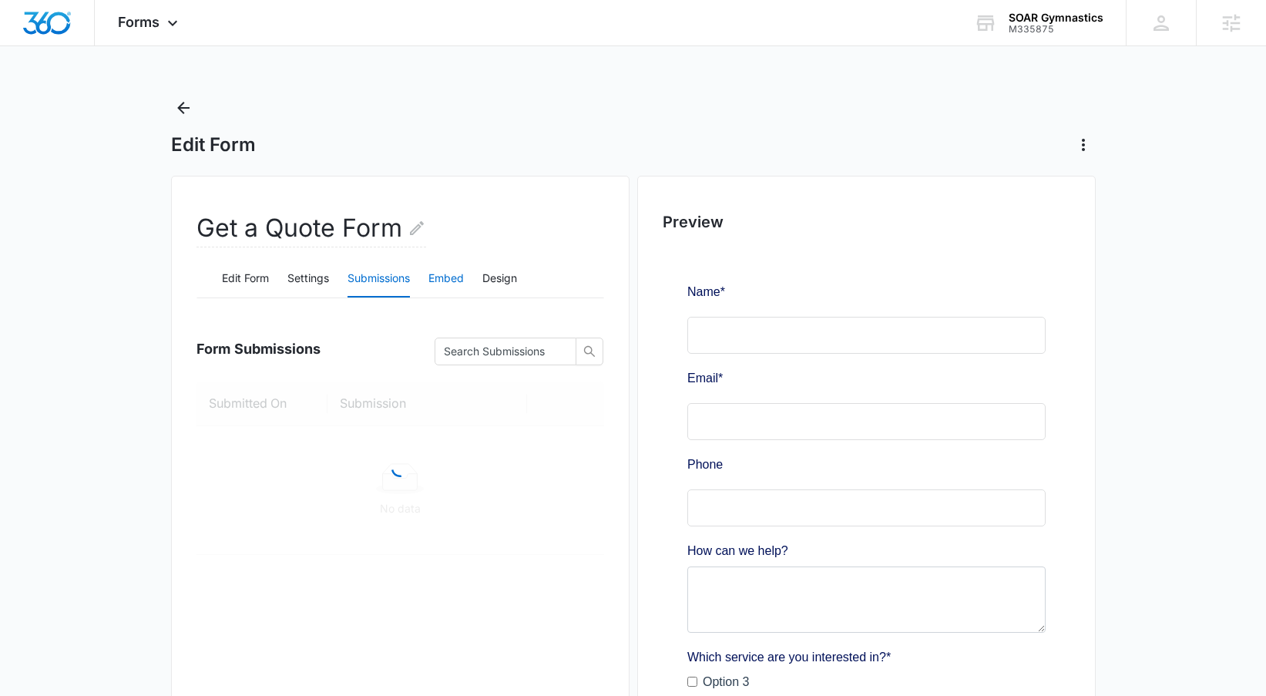
click at [451, 277] on button "Embed" at bounding box center [446, 278] width 35 height 37
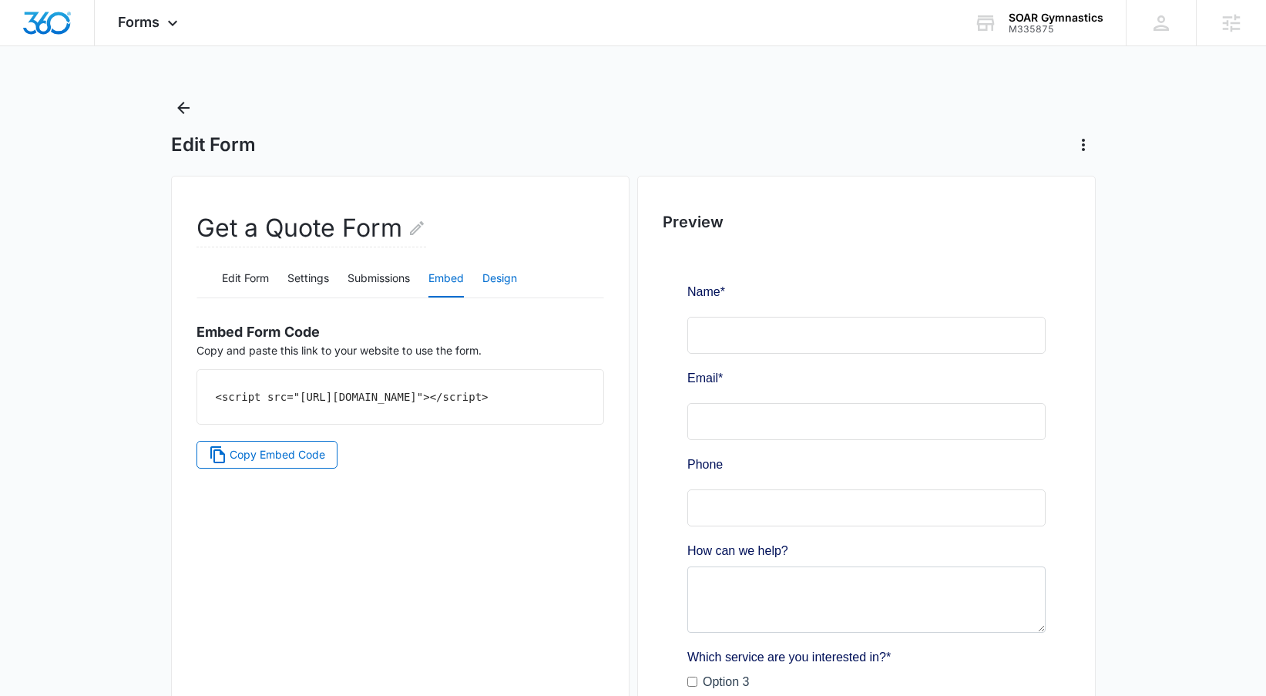
click at [501, 281] on button "Design" at bounding box center [499, 278] width 35 height 37
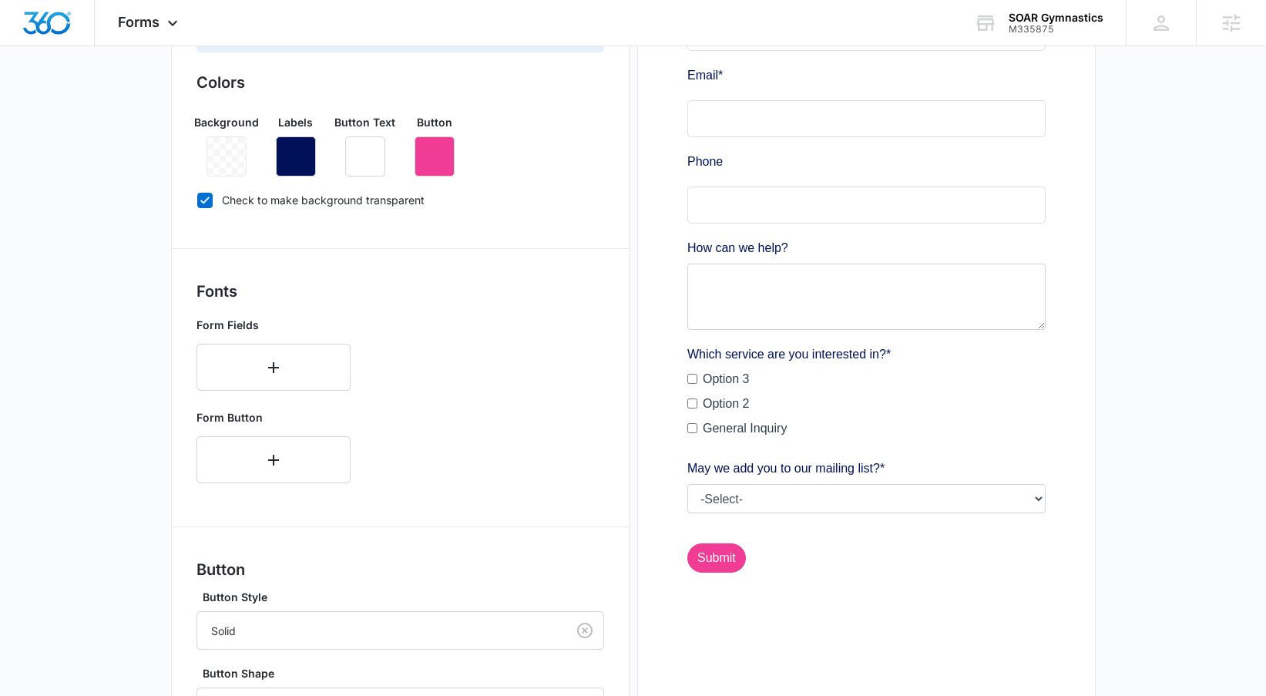
scroll to position [554, 0]
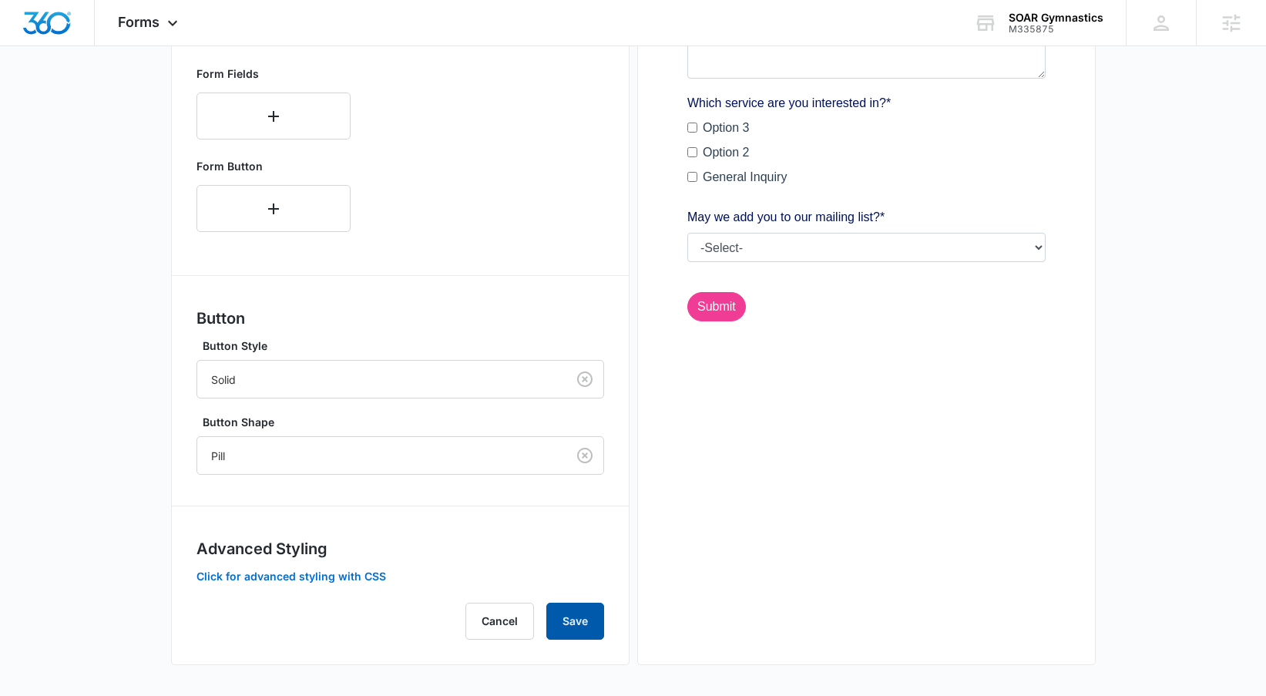
click at [588, 621] on button "Save" at bounding box center [575, 621] width 58 height 37
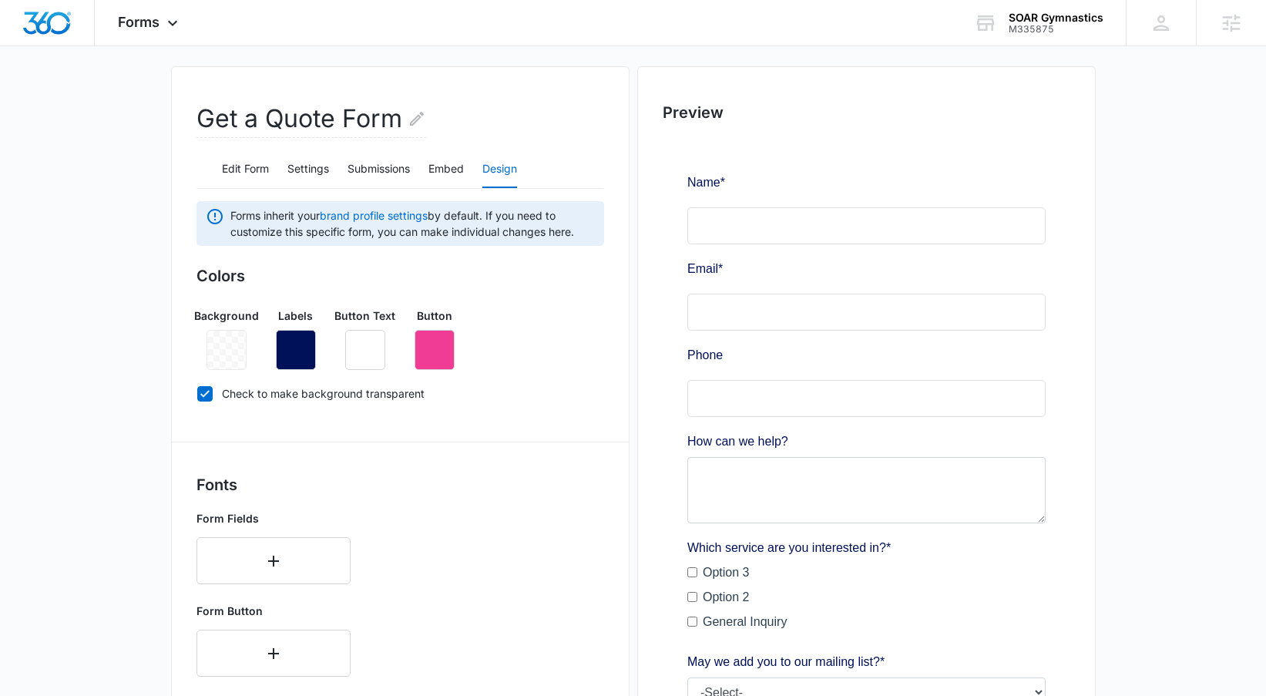
scroll to position [0, 0]
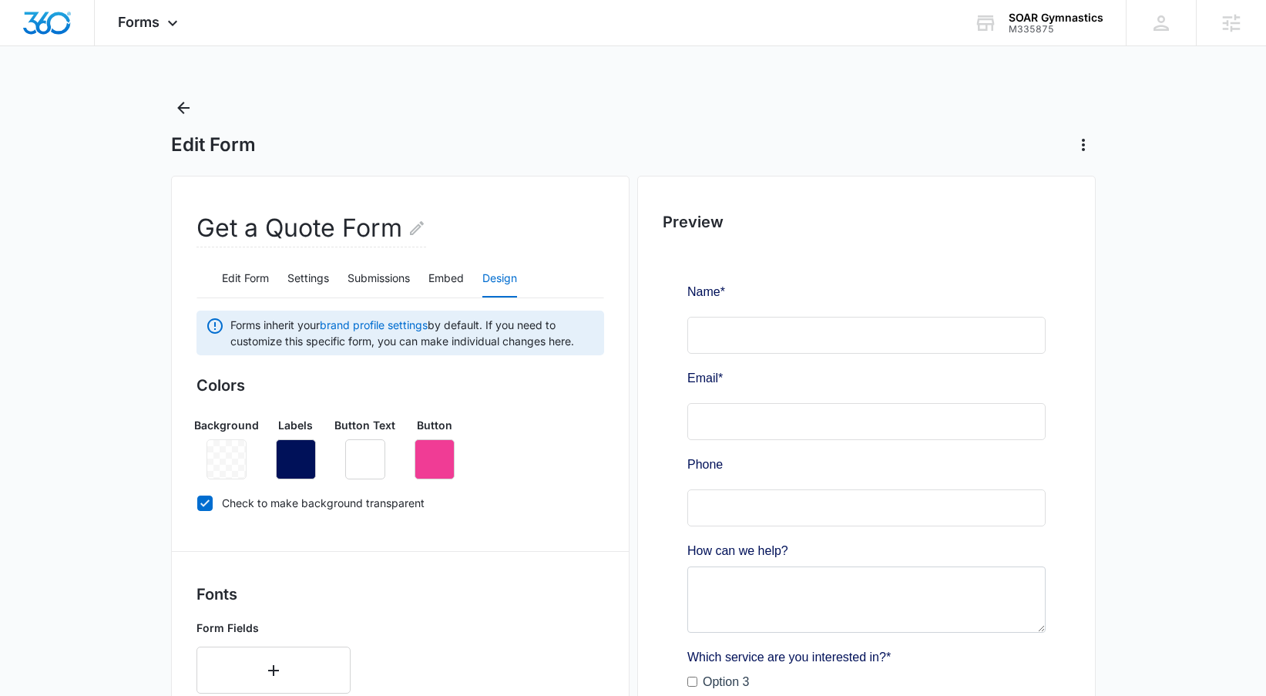
click at [1097, 143] on main "Edit Form Get a Quote Form Edit Form Settings Submissions Embed Design Forms in…" at bounding box center [633, 673] width 1266 height 1155
click at [1089, 144] on icon "Actions" at bounding box center [1083, 145] width 18 height 18
click at [982, 126] on div "Edit Form Delete Form" at bounding box center [633, 127] width 925 height 62
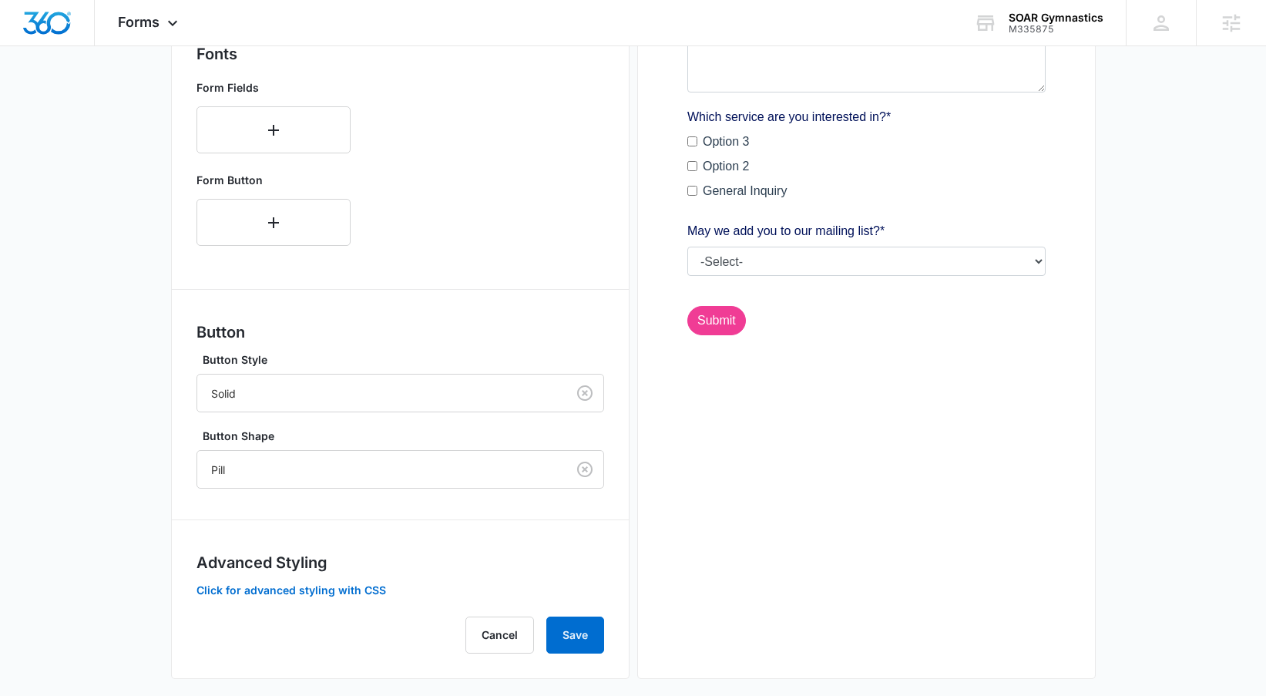
scroll to position [554, 0]
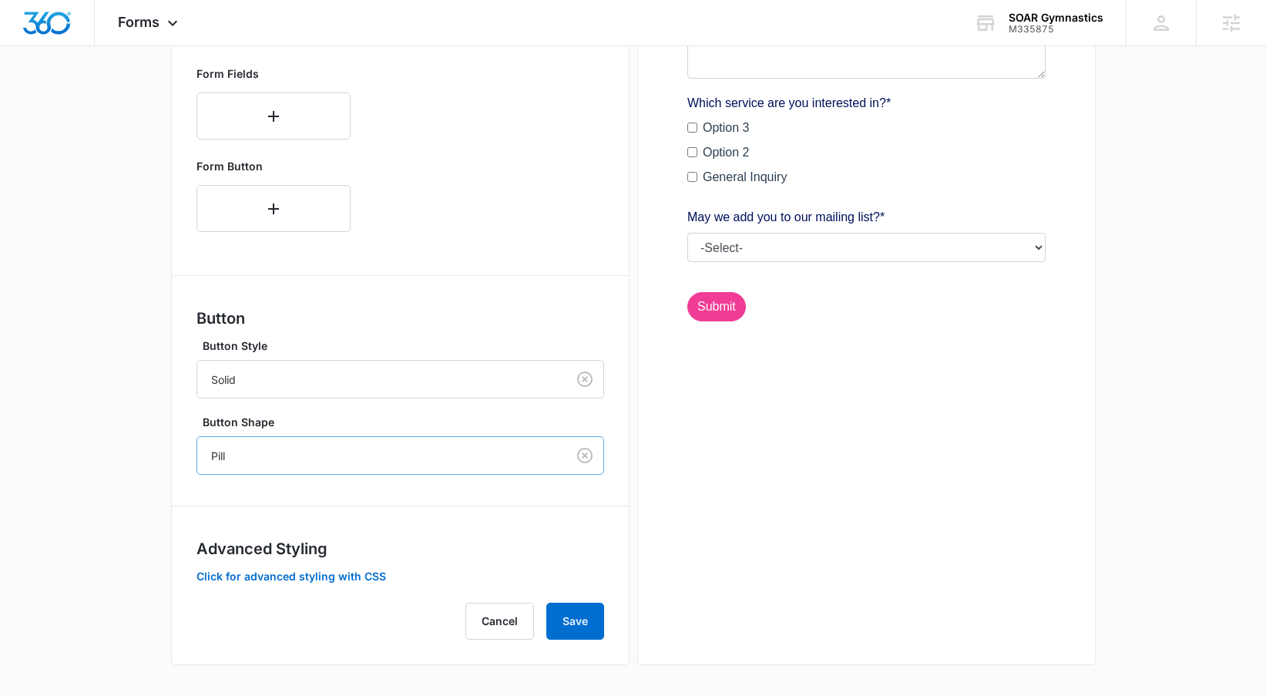
click at [485, 459] on div at bounding box center [378, 455] width 335 height 19
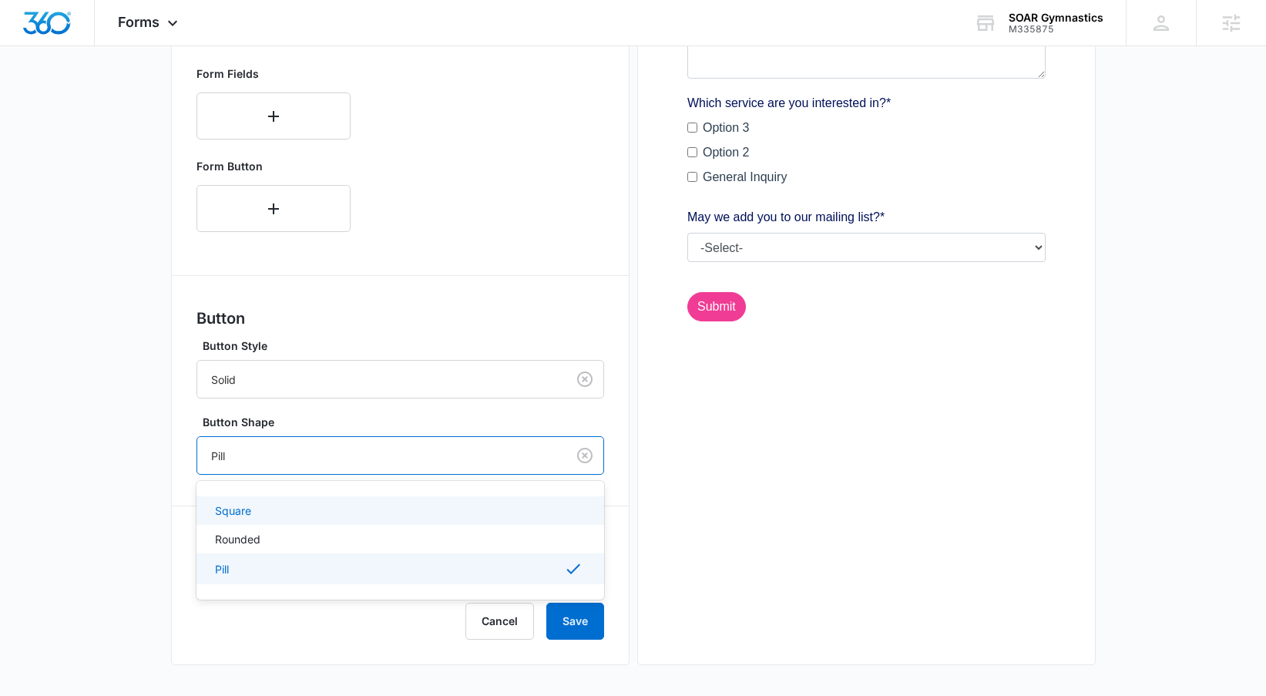
click at [461, 521] on div "Square" at bounding box center [401, 510] width 408 height 29
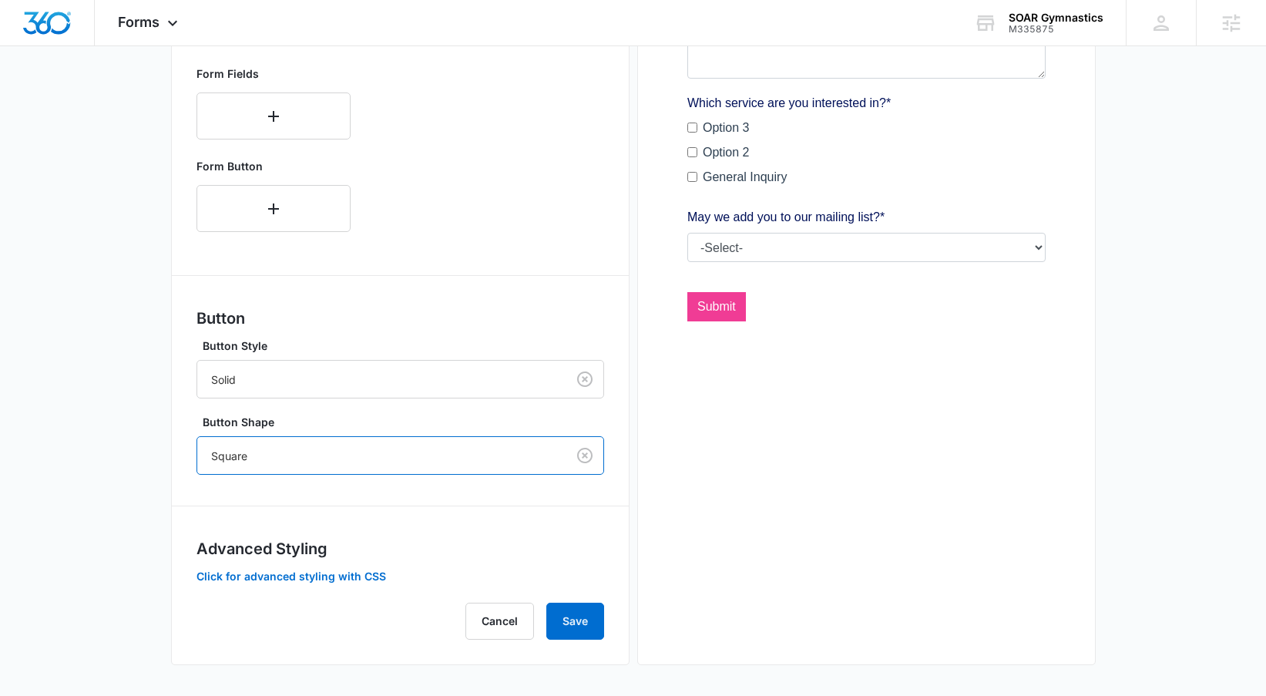
click at [458, 449] on div at bounding box center [378, 455] width 335 height 19
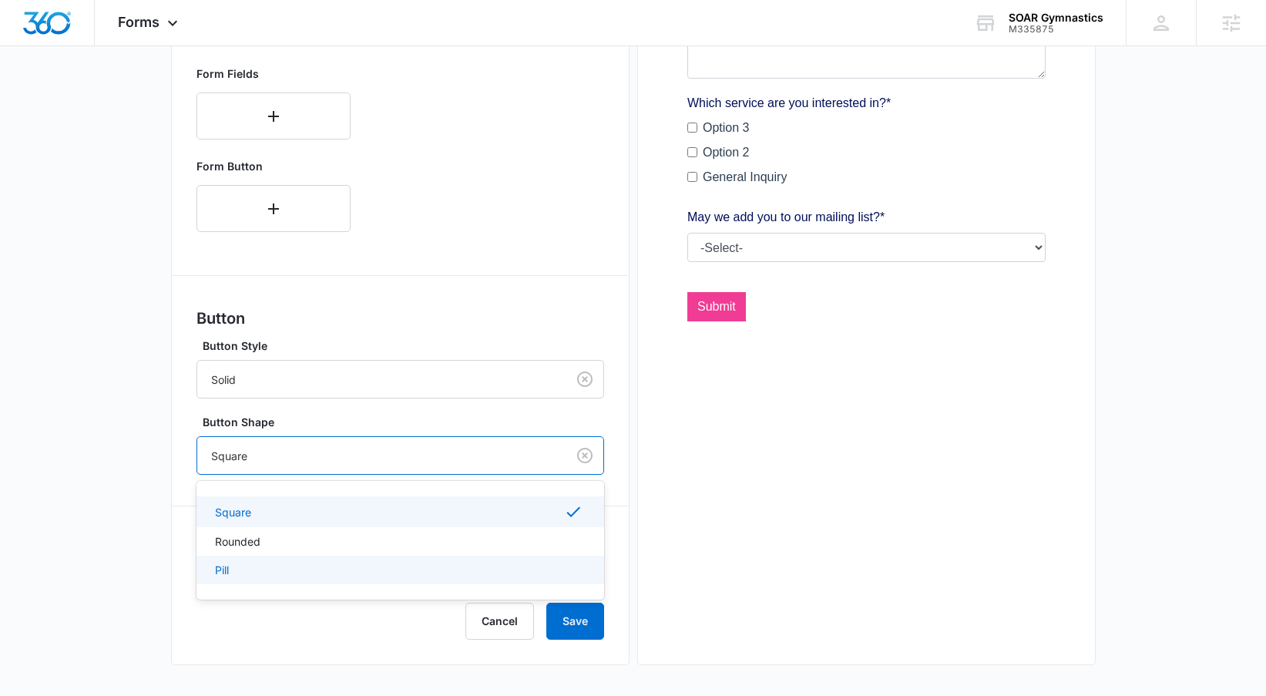
click at [451, 566] on div "Pill" at bounding box center [399, 570] width 368 height 16
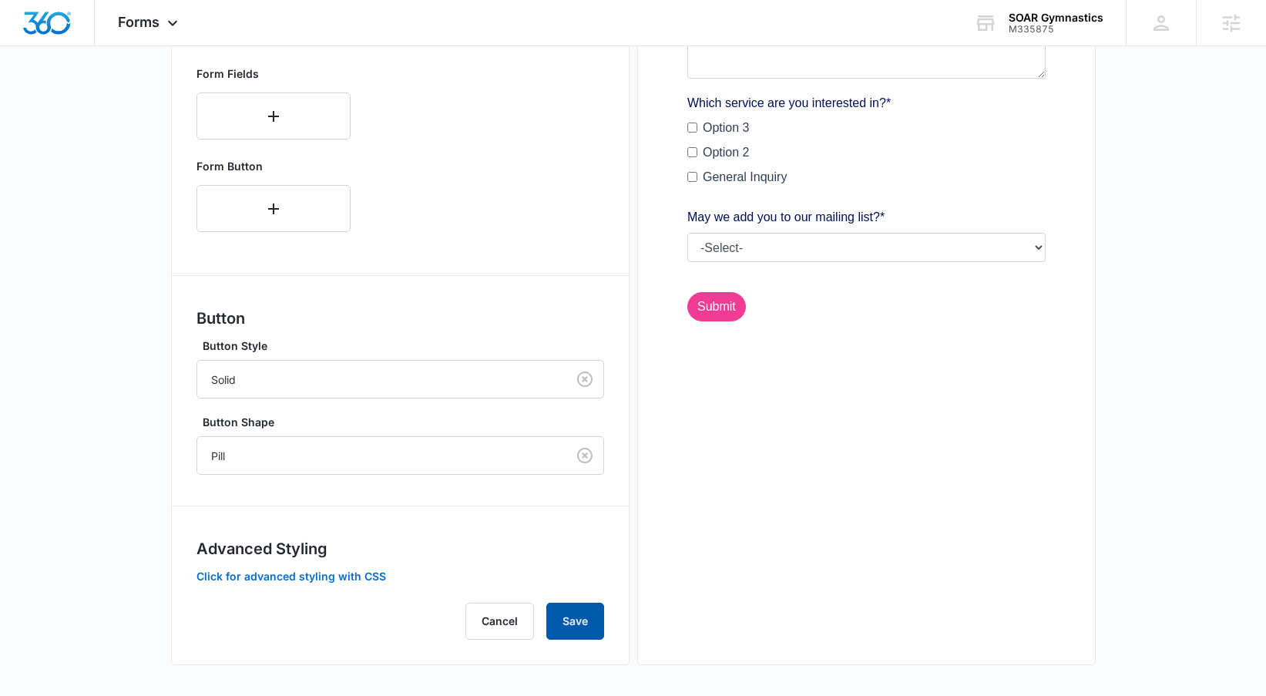
click at [564, 610] on button "Save" at bounding box center [575, 621] width 58 height 37
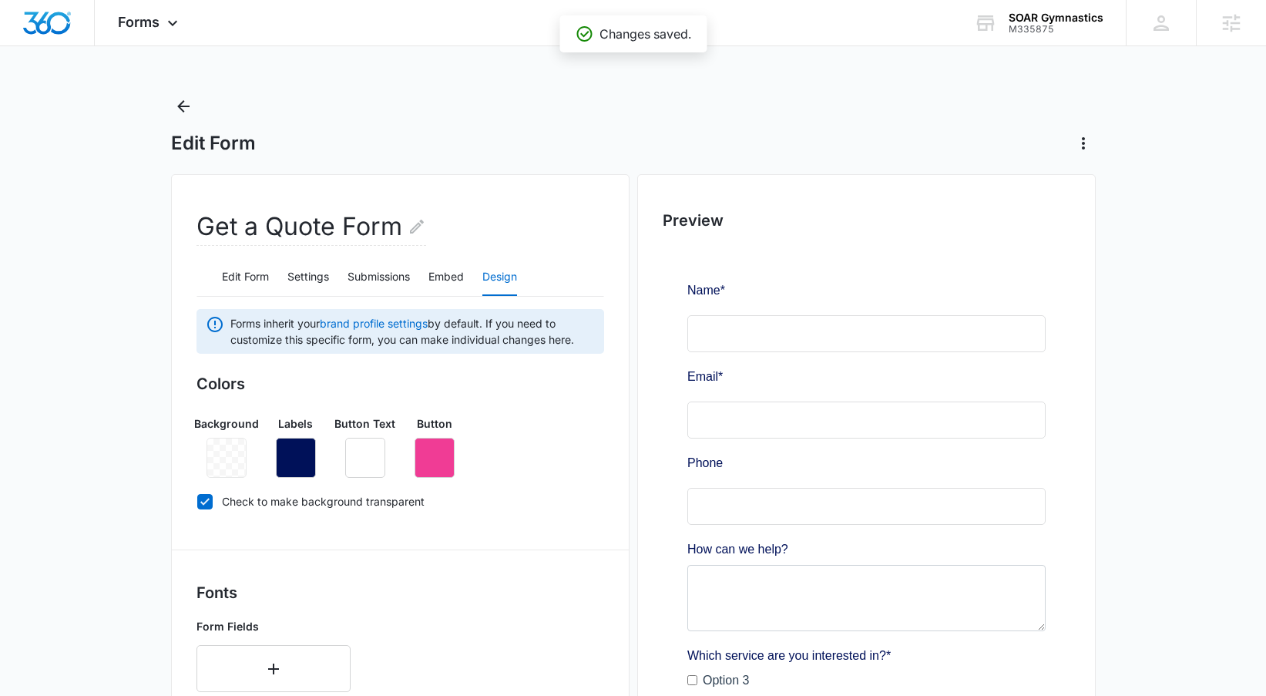
scroll to position [0, 0]
click at [175, 33] on div "Forms Apps Reputation Websites Forms CRM Email Social Content Ads Intelligence …" at bounding box center [150, 22] width 110 height 45
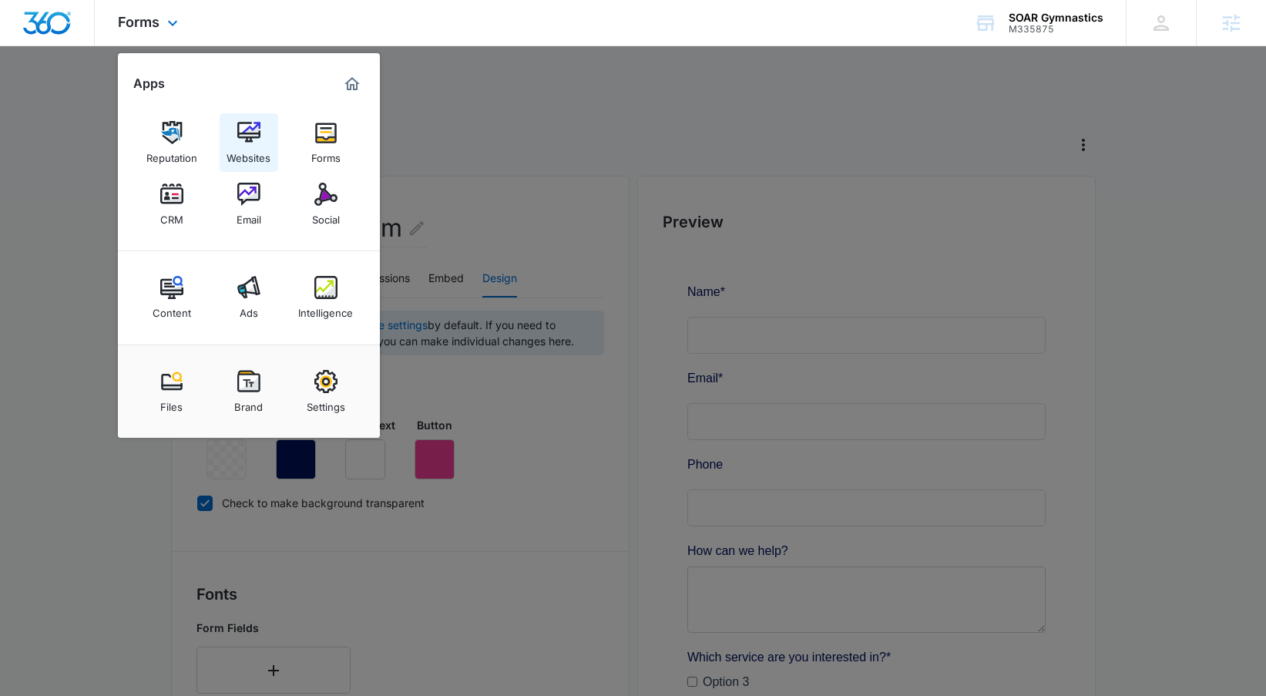
click at [236, 137] on link "Websites" at bounding box center [249, 142] width 59 height 59
